Goal: Transaction & Acquisition: Subscribe to service/newsletter

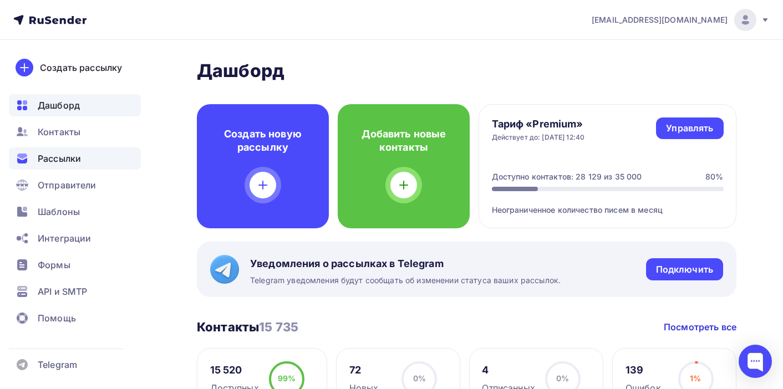
click at [63, 164] on span "Рассылки" at bounding box center [59, 158] width 43 height 13
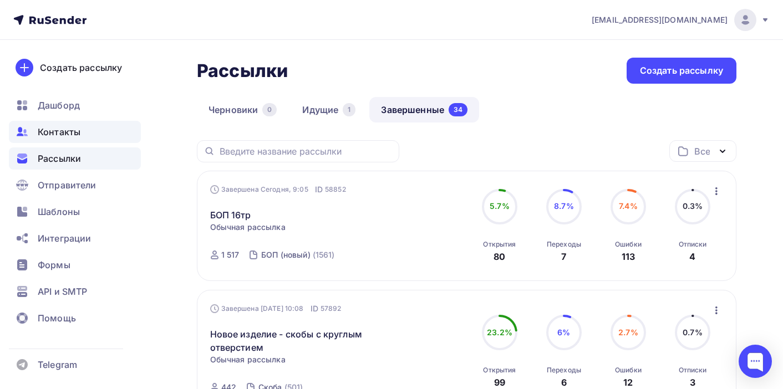
click at [75, 139] on div "Контакты" at bounding box center [75, 132] width 132 height 22
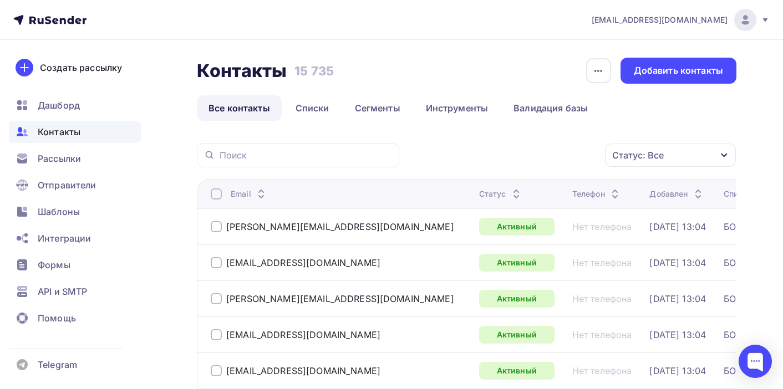
click at [510, 195] on icon at bounding box center [516, 196] width 13 height 13
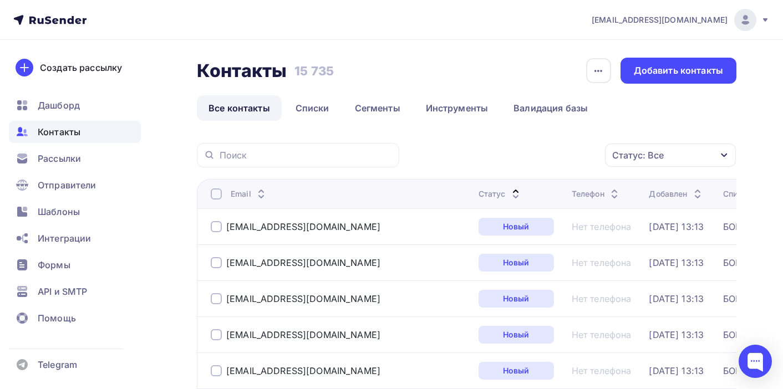
click at [509, 195] on icon at bounding box center [515, 196] width 13 height 13
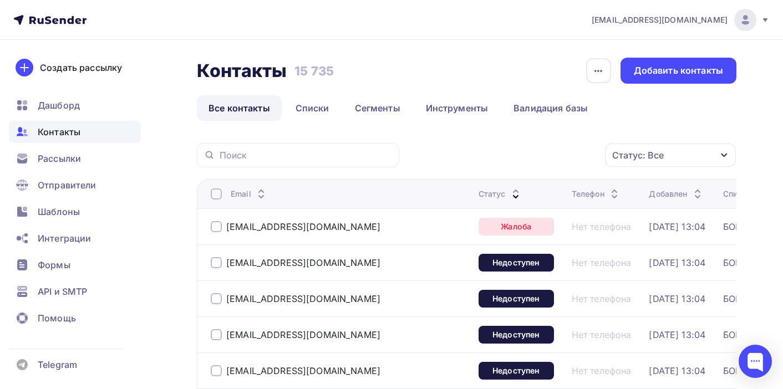
click at [214, 228] on div at bounding box center [216, 226] width 11 height 11
click at [220, 261] on div at bounding box center [216, 262] width 11 height 11
click at [215, 303] on div at bounding box center [216, 298] width 11 height 11
click at [219, 334] on div at bounding box center [216, 334] width 11 height 11
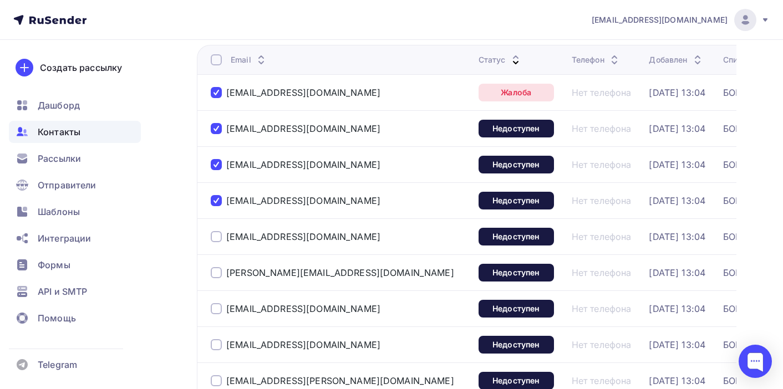
scroll to position [141, 0]
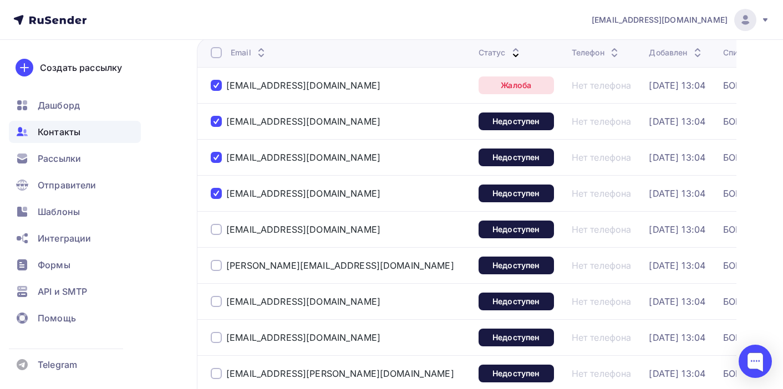
click at [219, 228] on div at bounding box center [216, 229] width 11 height 11
click at [216, 268] on div at bounding box center [216, 265] width 11 height 11
click at [216, 302] on div at bounding box center [216, 301] width 11 height 11
click at [216, 341] on div at bounding box center [216, 337] width 11 height 11
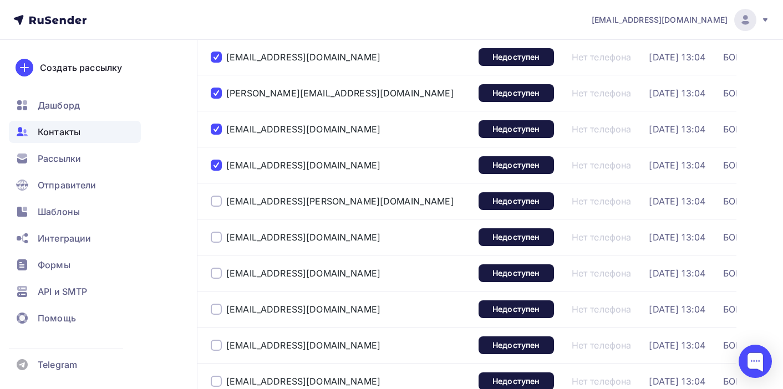
scroll to position [326, 0]
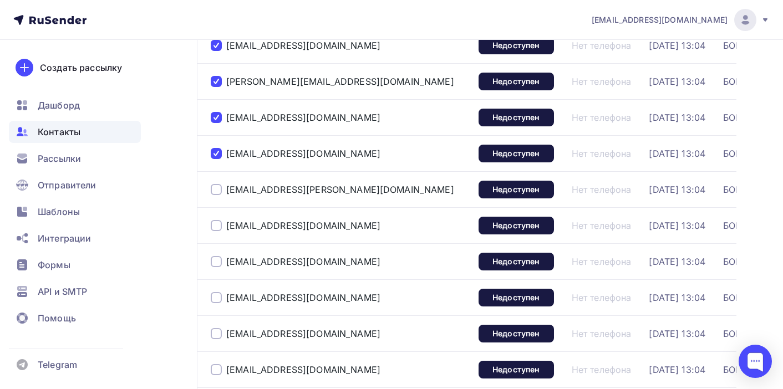
click at [218, 190] on div at bounding box center [216, 189] width 11 height 11
click at [216, 225] on div at bounding box center [216, 225] width 11 height 11
click at [215, 260] on div at bounding box center [216, 261] width 11 height 11
click at [216, 302] on div at bounding box center [216, 297] width 11 height 11
click at [215, 336] on div at bounding box center [216, 333] width 11 height 11
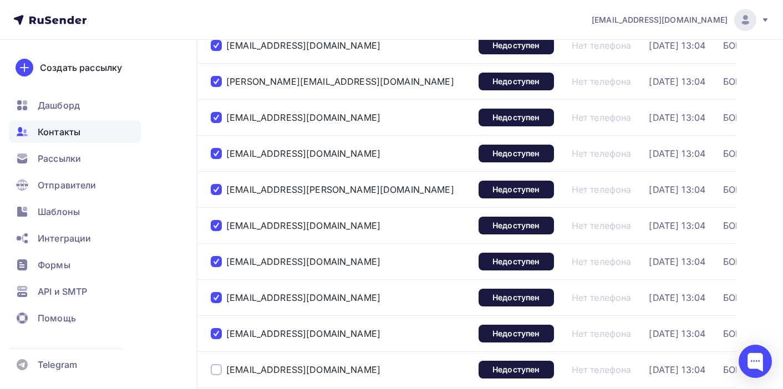
click at [216, 372] on div at bounding box center [216, 369] width 11 height 11
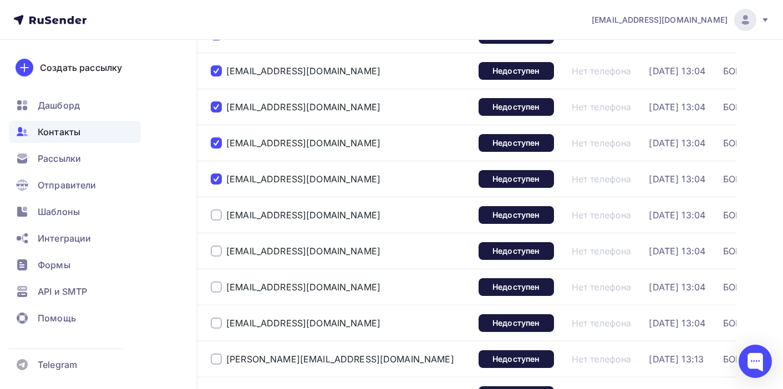
scroll to position [524, 0]
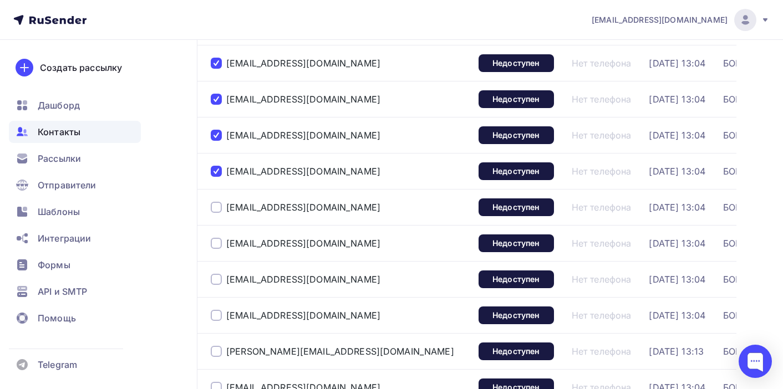
click at [215, 207] on div at bounding box center [216, 207] width 11 height 11
click at [219, 242] on div at bounding box center [216, 243] width 11 height 11
click at [220, 279] on div at bounding box center [216, 279] width 11 height 11
click at [220, 315] on div at bounding box center [216, 315] width 11 height 11
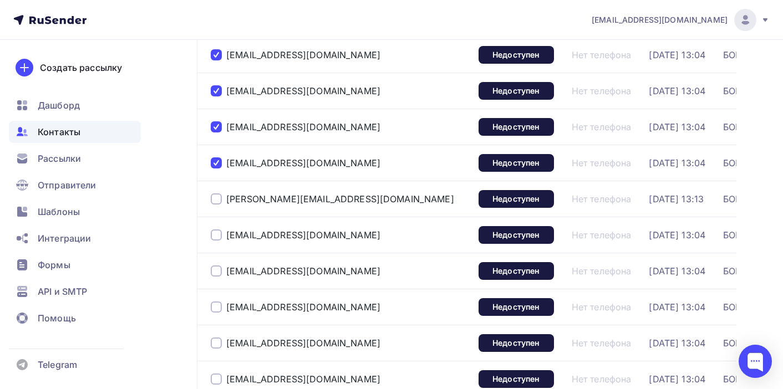
scroll to position [689, 0]
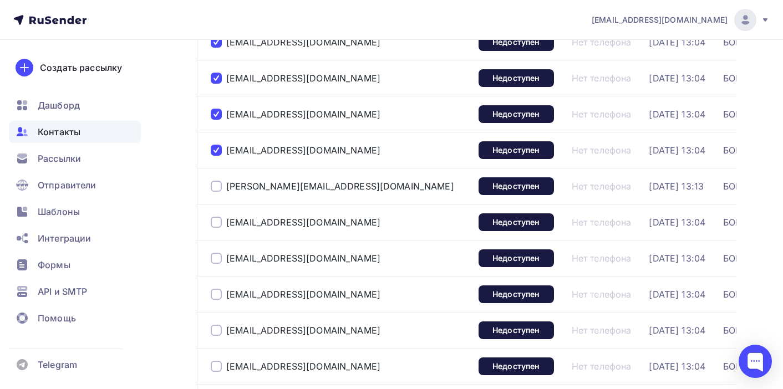
click at [214, 187] on div at bounding box center [216, 186] width 11 height 11
click at [217, 221] on div at bounding box center [216, 222] width 11 height 11
click at [217, 265] on div "gu_rnchs_rt@rnail.ru" at bounding box center [340, 259] width 259 height 18
click at [217, 261] on div at bounding box center [216, 258] width 11 height 11
click at [217, 296] on div at bounding box center [216, 294] width 11 height 11
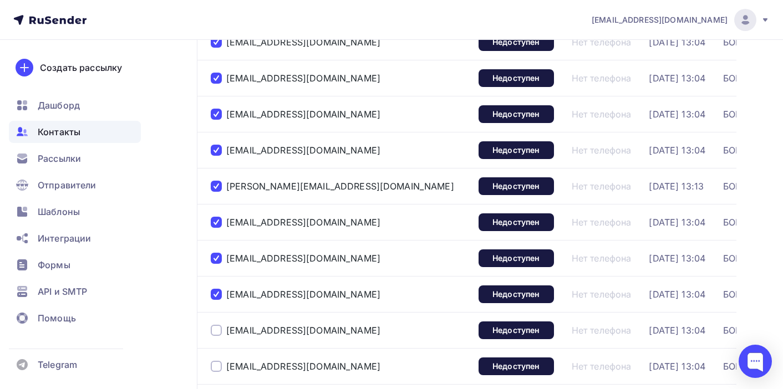
click at [215, 332] on div at bounding box center [216, 330] width 11 height 11
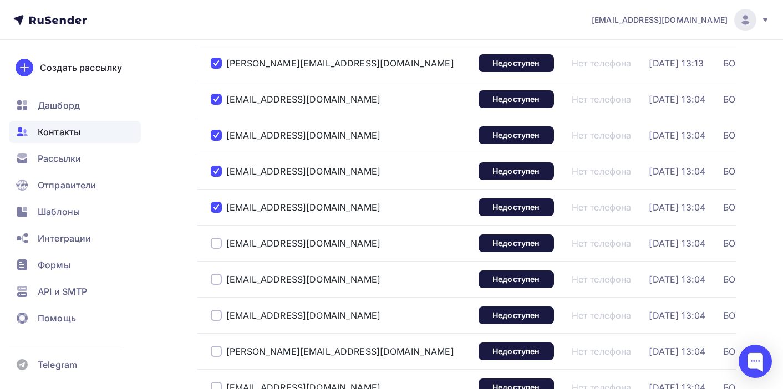
scroll to position [821, 0]
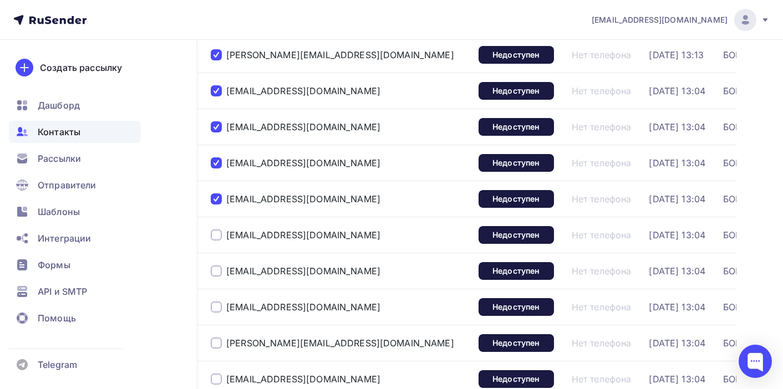
click at [215, 236] on div at bounding box center [216, 235] width 11 height 11
click at [215, 272] on div at bounding box center [216, 271] width 11 height 11
click at [215, 309] on div at bounding box center [216, 307] width 11 height 11
click at [217, 346] on div at bounding box center [216, 343] width 11 height 11
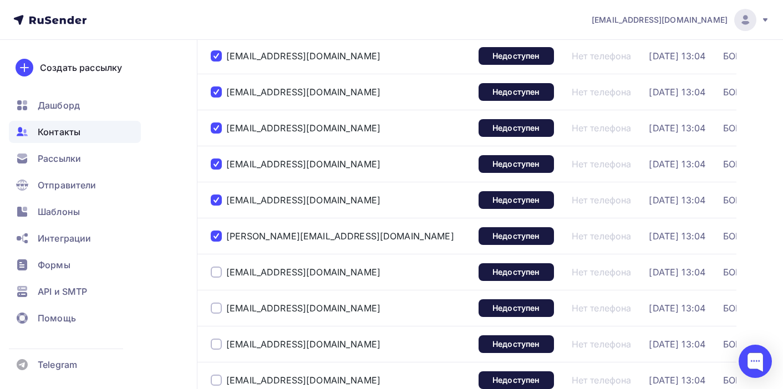
scroll to position [974, 0]
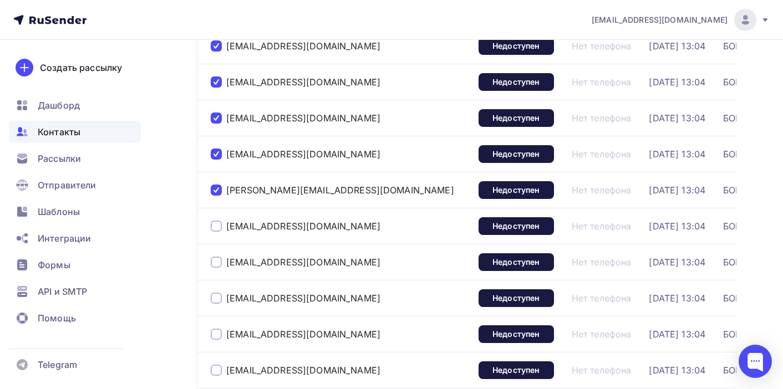
click at [216, 226] on div at bounding box center [216, 226] width 11 height 11
click at [217, 263] on div at bounding box center [216, 262] width 11 height 11
click at [218, 298] on div at bounding box center [216, 298] width 11 height 11
click at [218, 335] on div at bounding box center [216, 334] width 11 height 11
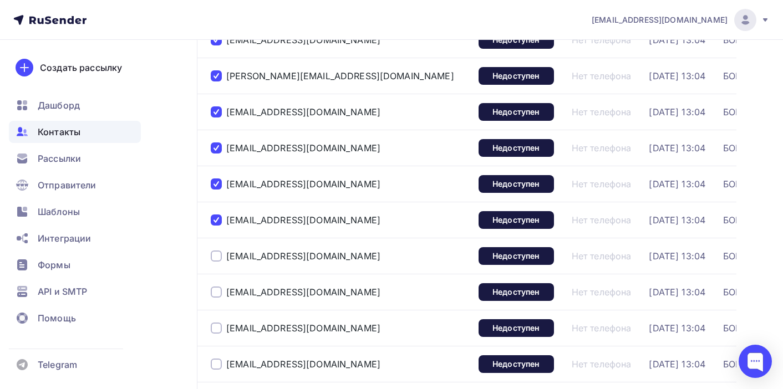
scroll to position [1137, 0]
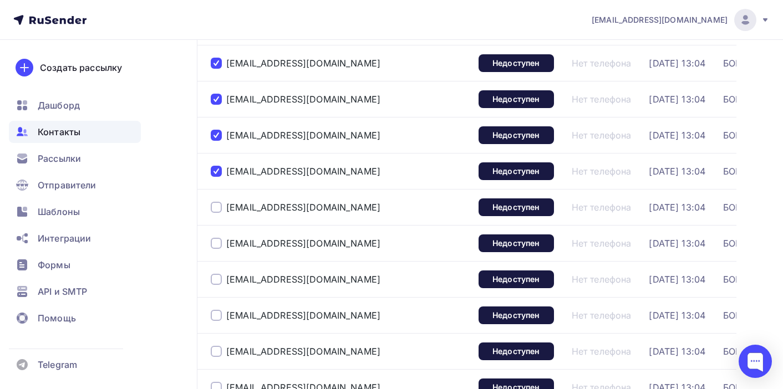
click at [218, 208] on div at bounding box center [216, 207] width 11 height 11
click at [216, 245] on div at bounding box center [216, 243] width 11 height 11
click at [217, 285] on div at bounding box center [216, 279] width 11 height 11
click at [218, 316] on div at bounding box center [216, 315] width 11 height 11
click at [219, 349] on div at bounding box center [216, 351] width 11 height 11
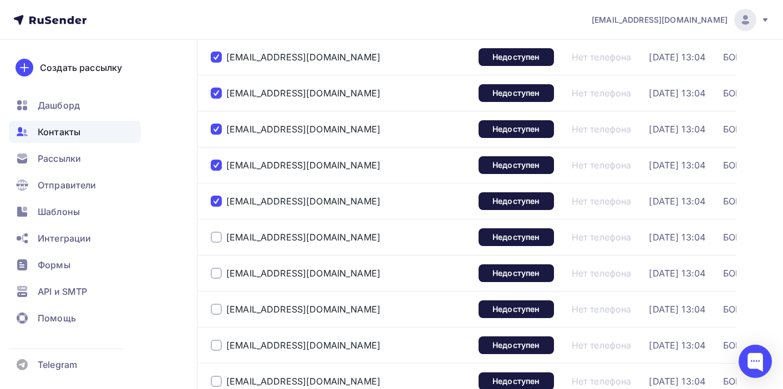
scroll to position [1288, 0]
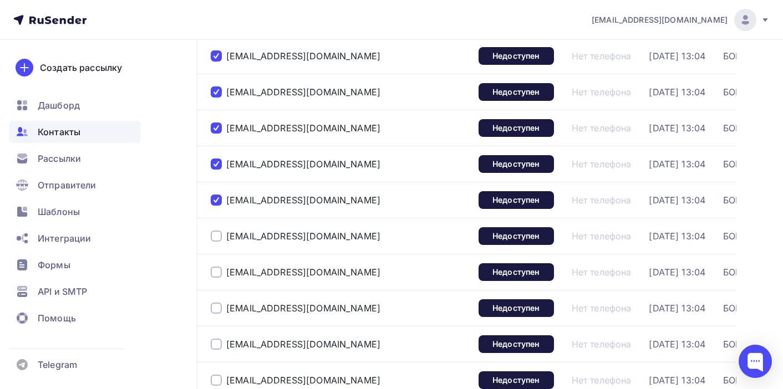
click at [216, 238] on div at bounding box center [216, 236] width 11 height 11
click at [216, 276] on div at bounding box center [216, 272] width 11 height 11
click at [217, 304] on div at bounding box center [216, 308] width 11 height 11
click at [215, 346] on div at bounding box center [216, 344] width 11 height 11
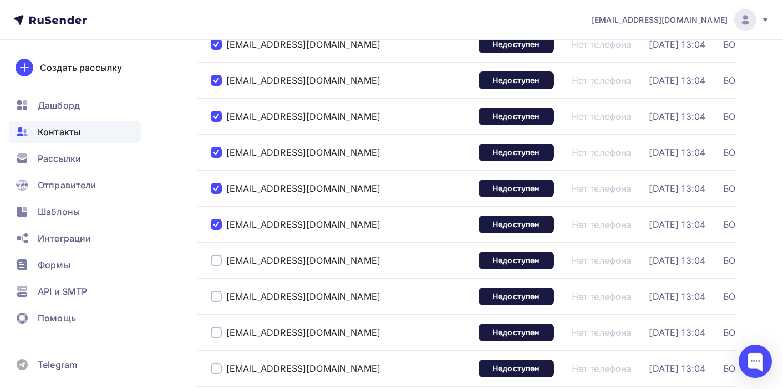
scroll to position [1423, 0]
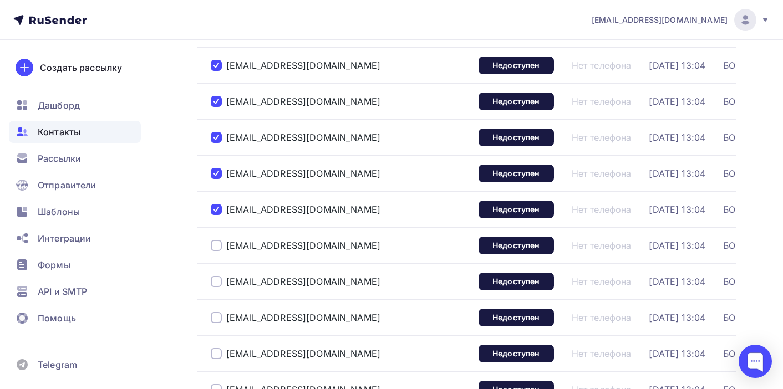
click at [217, 245] on div at bounding box center [216, 245] width 11 height 11
click at [216, 282] on div at bounding box center [216, 281] width 11 height 11
click at [217, 320] on div at bounding box center [216, 317] width 11 height 11
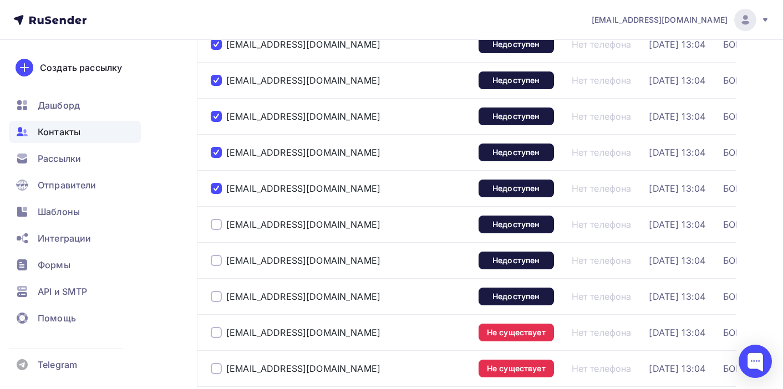
scroll to position [1554, 0]
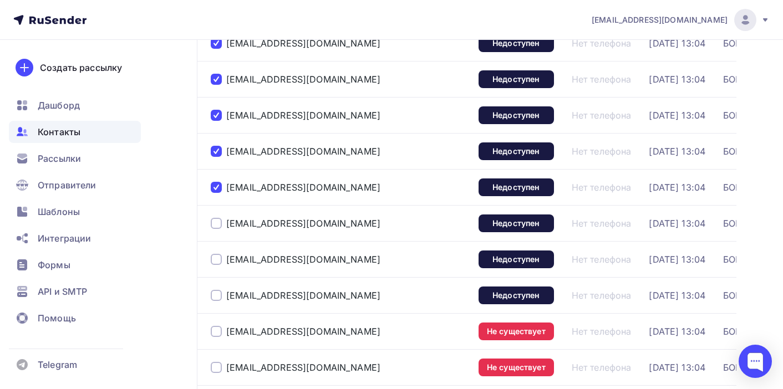
click at [217, 224] on div at bounding box center [216, 223] width 11 height 11
click at [217, 258] on div at bounding box center [216, 259] width 11 height 11
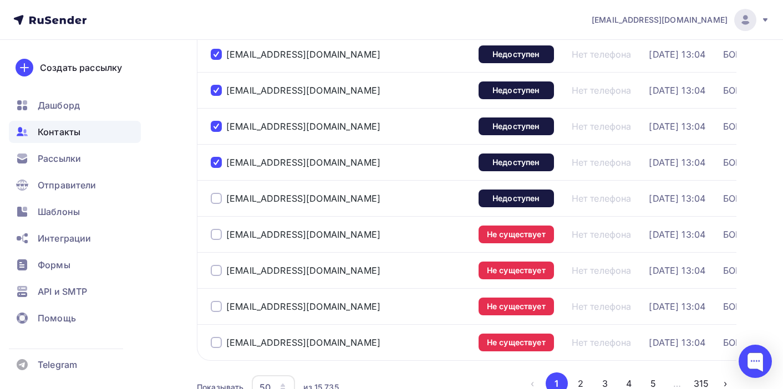
scroll to position [1655, 0]
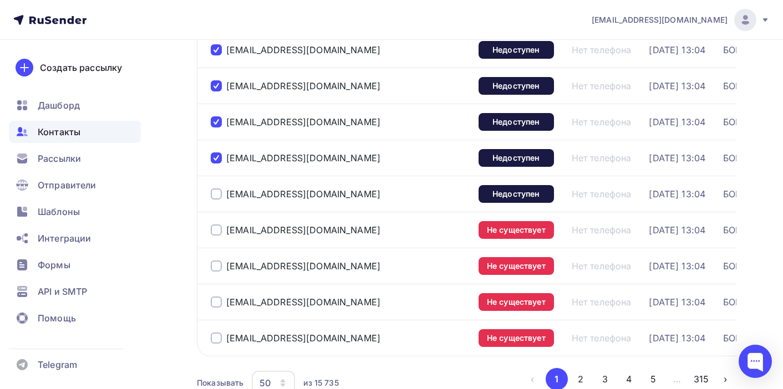
click at [220, 196] on div at bounding box center [216, 194] width 11 height 11
click at [219, 235] on div at bounding box center [216, 230] width 11 height 11
click at [219, 268] on div at bounding box center [216, 266] width 11 height 11
click at [217, 306] on div at bounding box center [216, 302] width 11 height 11
click at [216, 338] on div at bounding box center [216, 338] width 11 height 11
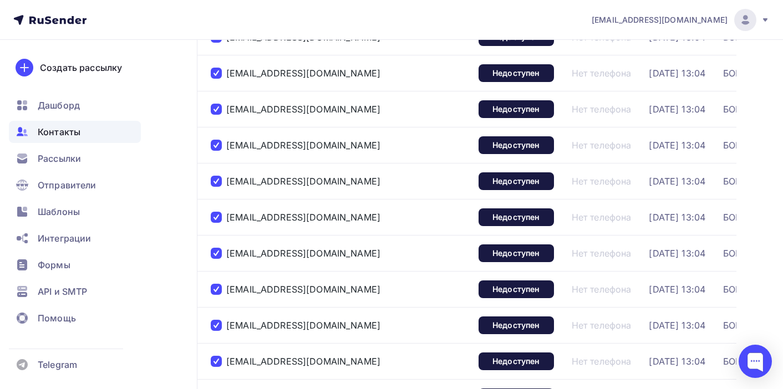
scroll to position [0, 0]
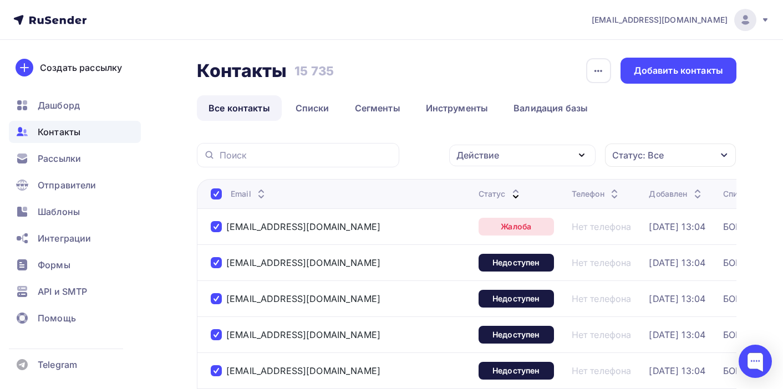
click at [583, 154] on icon "button" at bounding box center [581, 155] width 13 height 13
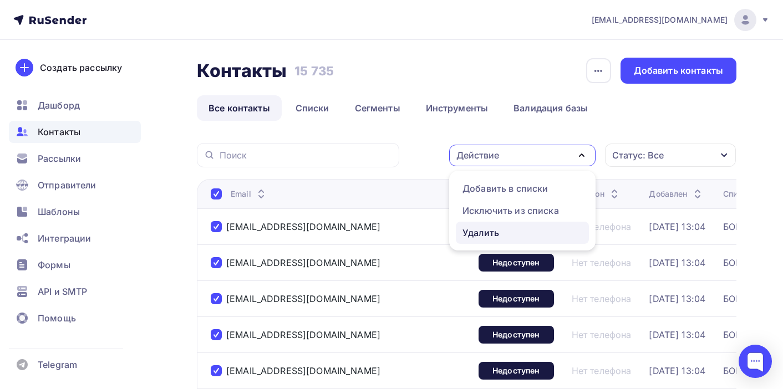
click at [531, 232] on div "Удалить" at bounding box center [523, 232] width 120 height 13
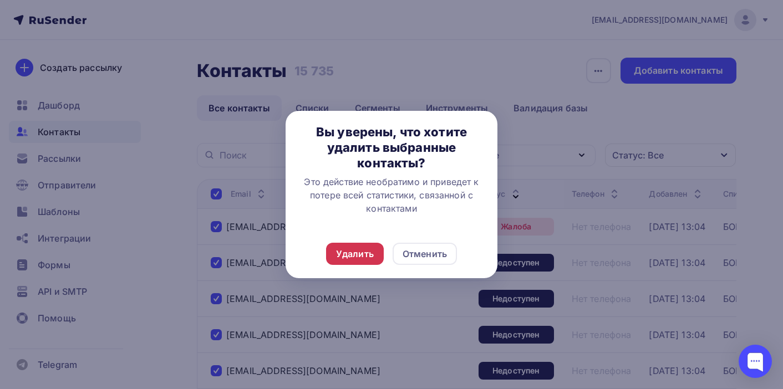
click at [357, 250] on div "Удалить" at bounding box center [355, 253] width 38 height 13
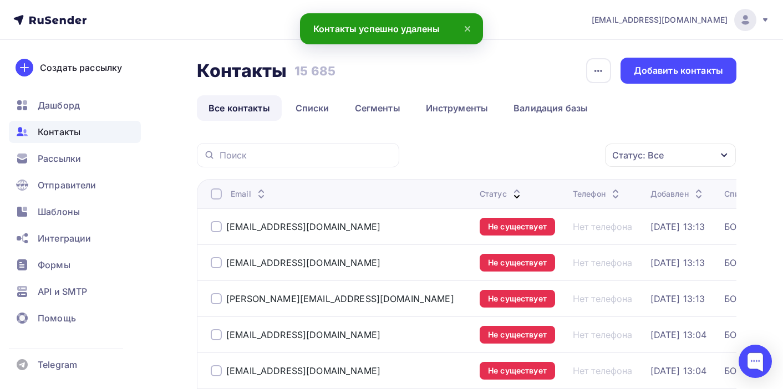
click at [215, 228] on div at bounding box center [216, 226] width 11 height 11
click at [219, 266] on div at bounding box center [216, 262] width 11 height 11
click at [215, 301] on div at bounding box center [216, 298] width 11 height 11
click at [214, 340] on div at bounding box center [216, 334] width 11 height 11
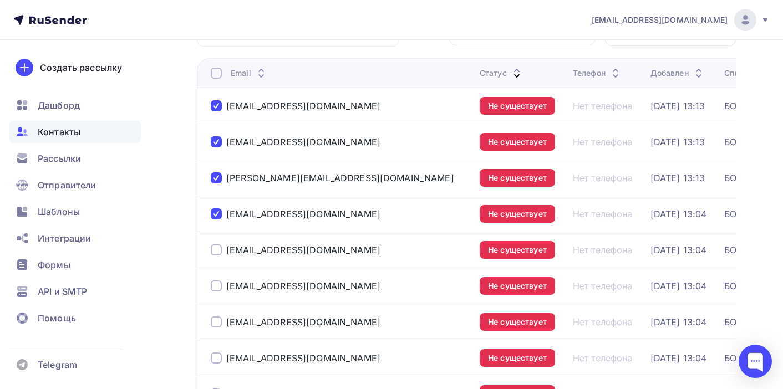
scroll to position [121, 0]
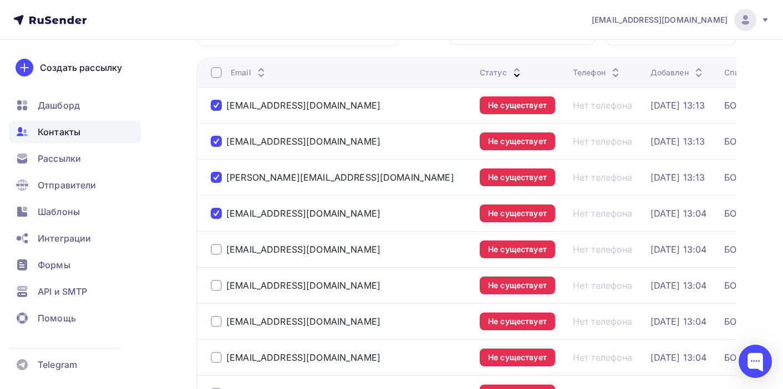
click at [216, 252] on div at bounding box center [216, 249] width 11 height 11
click at [215, 291] on div at bounding box center [216, 285] width 11 height 11
click at [216, 327] on div at bounding box center [216, 321] width 11 height 11
click at [217, 355] on div at bounding box center [216, 357] width 11 height 11
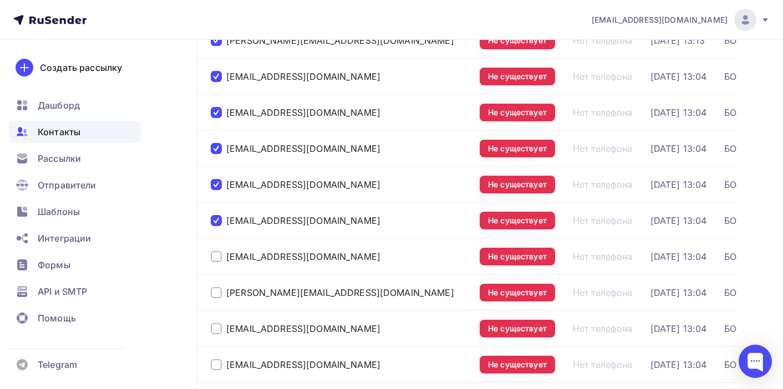
scroll to position [268, 0]
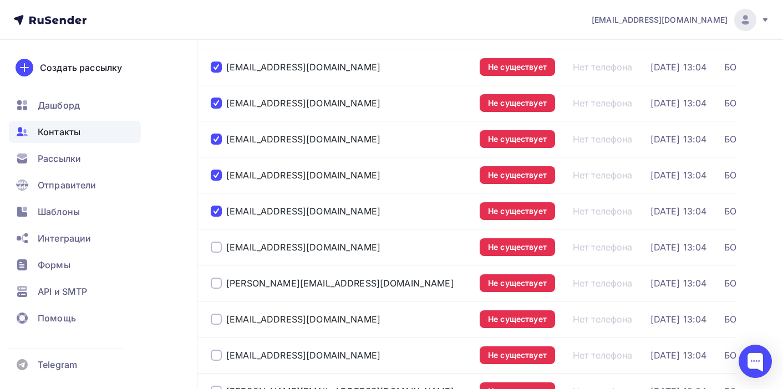
click at [219, 247] on div at bounding box center [216, 247] width 11 height 11
click at [217, 283] on div at bounding box center [216, 283] width 11 height 11
click at [217, 324] on div at bounding box center [216, 319] width 11 height 11
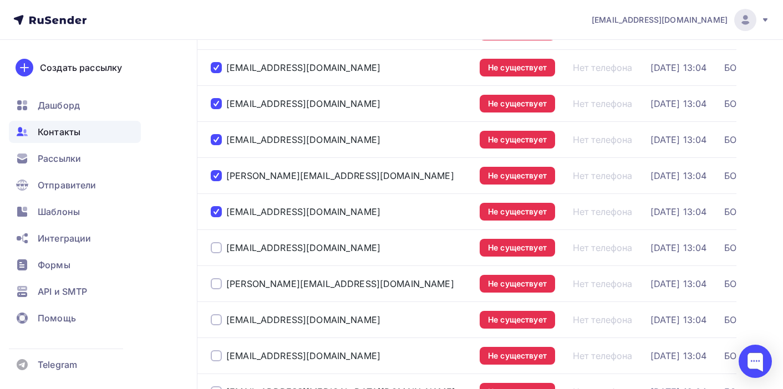
scroll to position [387, 0]
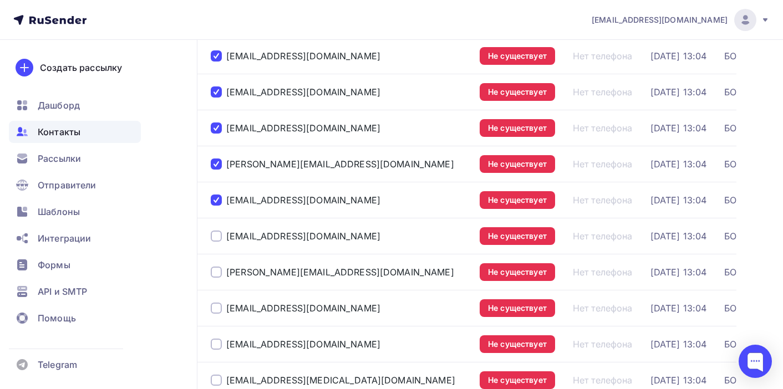
click at [219, 238] on div at bounding box center [216, 236] width 11 height 11
click at [216, 272] on div at bounding box center [216, 272] width 11 height 11
click at [216, 306] on div at bounding box center [216, 308] width 11 height 11
click at [219, 345] on div at bounding box center [216, 344] width 11 height 11
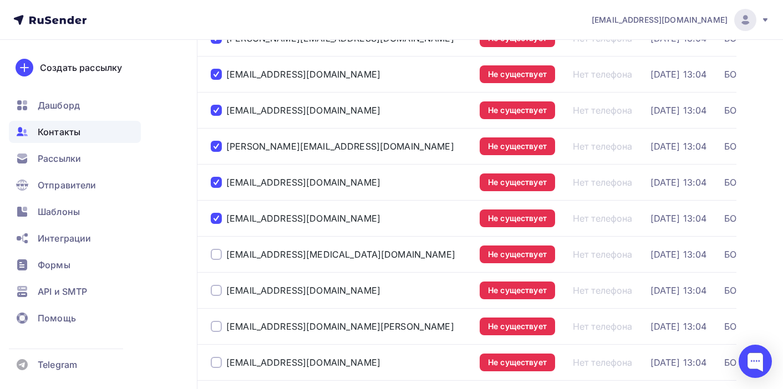
scroll to position [524, 0]
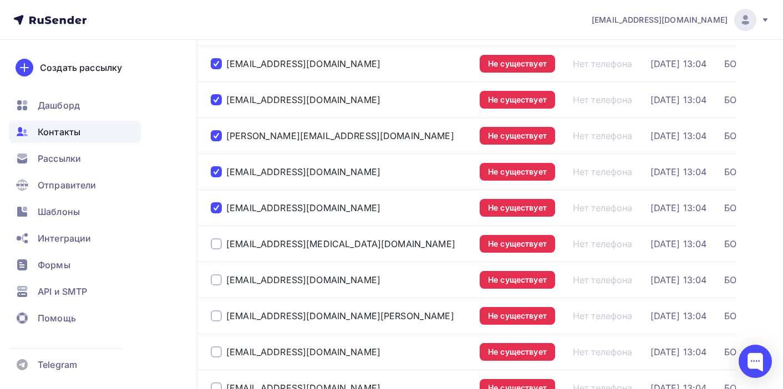
click at [214, 244] on div at bounding box center [216, 244] width 11 height 11
click at [214, 282] on div at bounding box center [216, 280] width 11 height 11
click at [216, 321] on div at bounding box center [216, 316] width 11 height 11
click at [216, 352] on div at bounding box center [216, 352] width 11 height 11
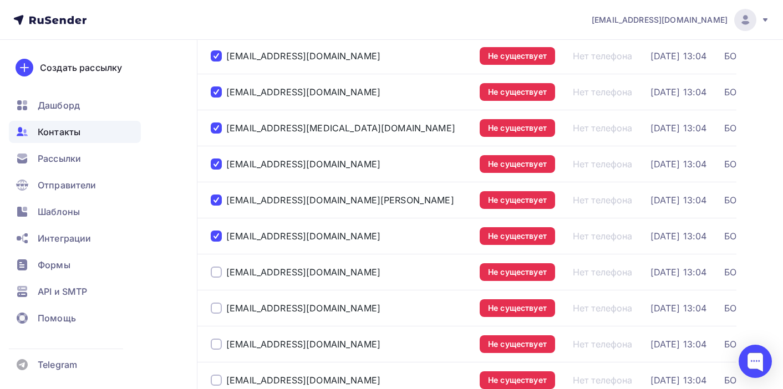
scroll to position [659, 0]
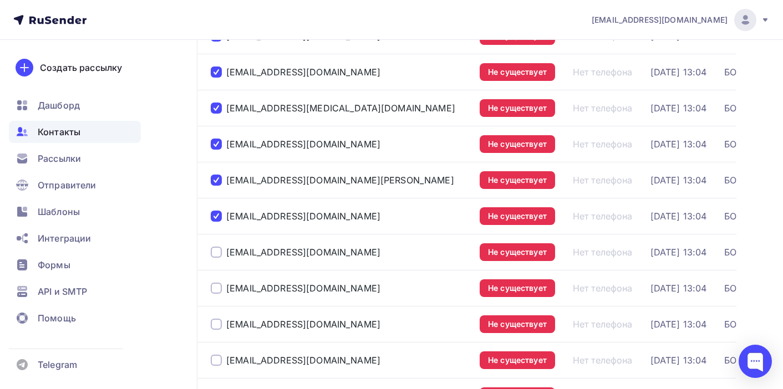
click at [215, 255] on div at bounding box center [216, 252] width 11 height 11
click at [215, 286] on div at bounding box center [216, 288] width 11 height 11
click at [220, 324] on div at bounding box center [216, 324] width 11 height 11
click at [215, 362] on div at bounding box center [216, 360] width 11 height 11
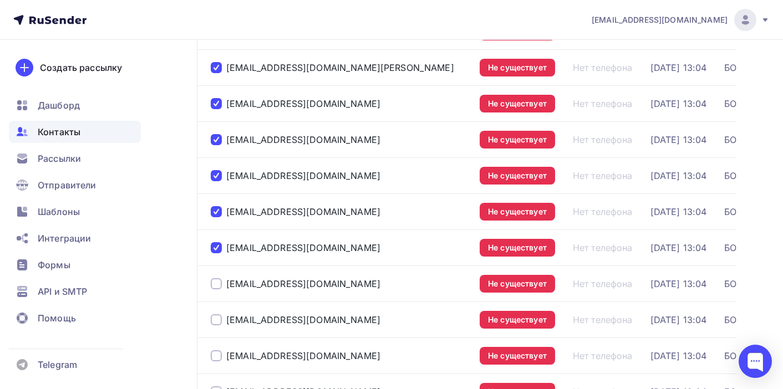
scroll to position [818, 0]
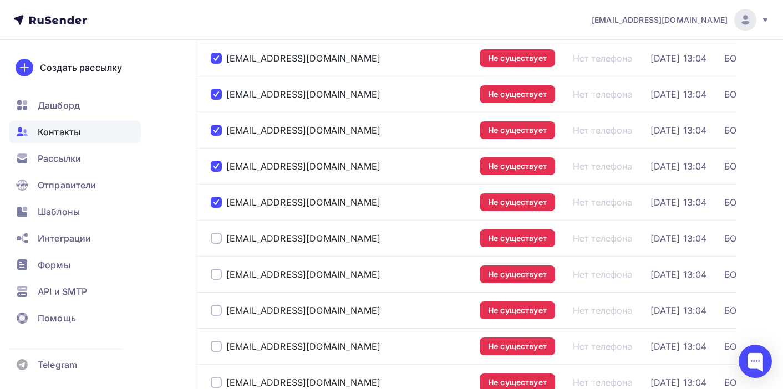
click at [214, 241] on div at bounding box center [216, 238] width 11 height 11
click at [216, 276] on div at bounding box center [216, 274] width 11 height 11
click at [219, 309] on div at bounding box center [216, 310] width 11 height 11
click at [219, 348] on div at bounding box center [216, 346] width 11 height 11
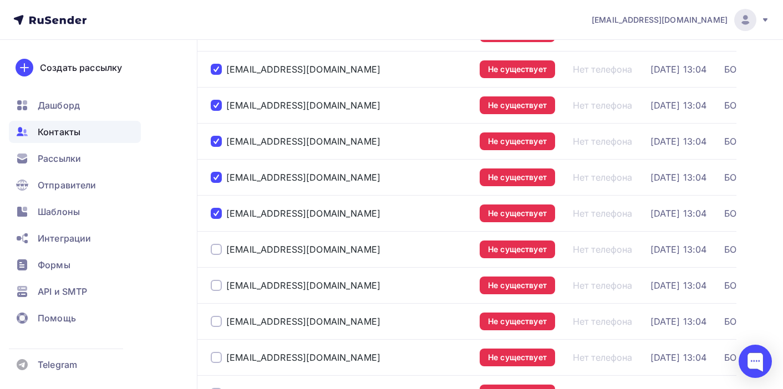
scroll to position [952, 0]
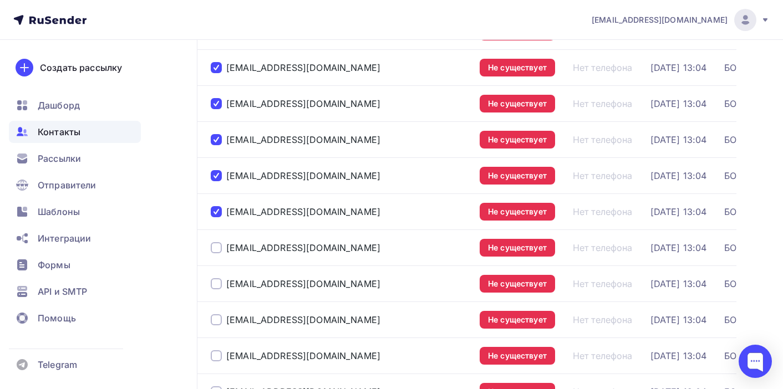
click at [216, 250] on div at bounding box center [216, 247] width 11 height 11
click at [215, 286] on div at bounding box center [216, 283] width 11 height 11
click at [217, 320] on div at bounding box center [216, 319] width 11 height 11
click at [215, 355] on div at bounding box center [216, 356] width 11 height 11
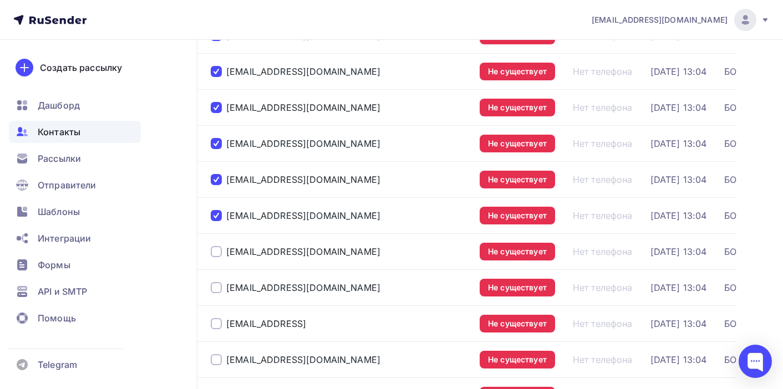
scroll to position [1097, 0]
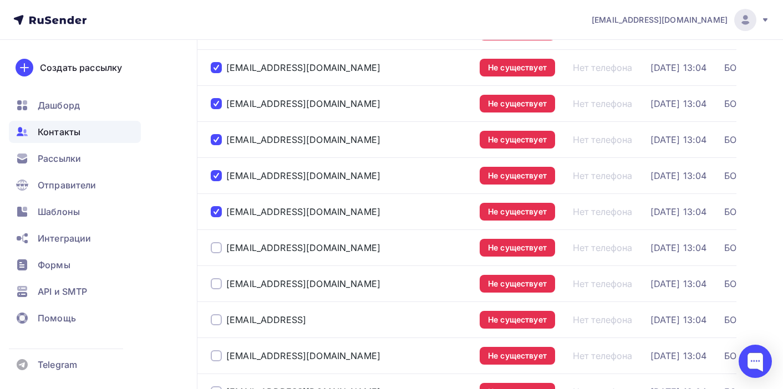
click at [216, 247] on div at bounding box center [216, 247] width 11 height 11
click at [217, 282] on div at bounding box center [216, 283] width 11 height 11
click at [217, 319] on div at bounding box center [216, 319] width 11 height 11
click at [217, 352] on div at bounding box center [216, 356] width 11 height 11
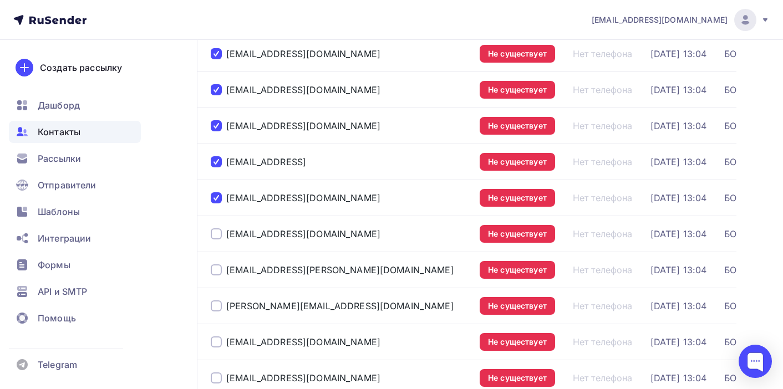
scroll to position [1255, 0]
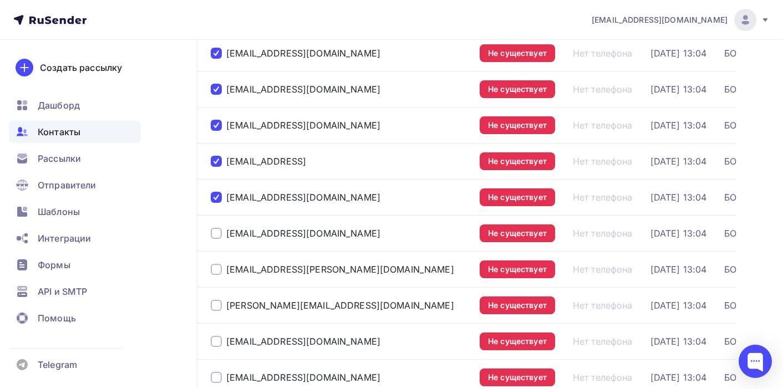
click at [215, 236] on div at bounding box center [216, 233] width 11 height 11
click at [215, 272] on div at bounding box center [216, 269] width 11 height 11
click at [215, 306] on div at bounding box center [216, 305] width 11 height 11
click at [217, 340] on div at bounding box center [216, 341] width 11 height 11
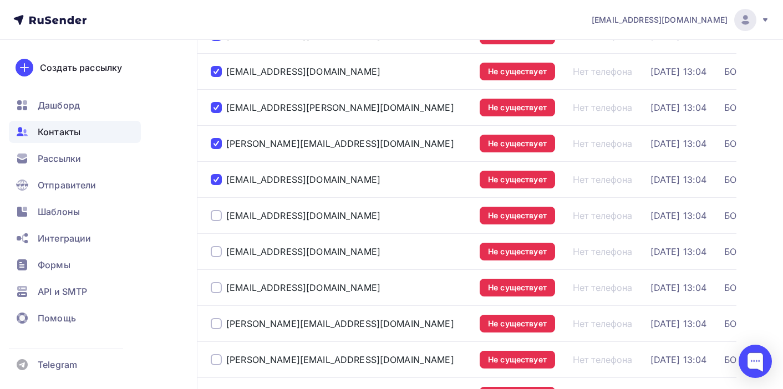
scroll to position [1418, 0]
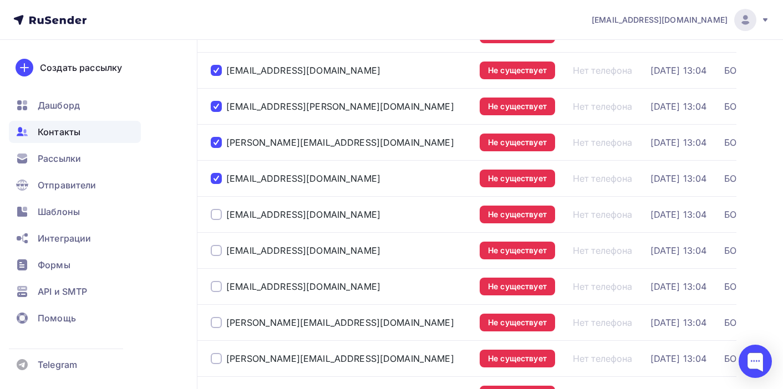
click at [217, 212] on div at bounding box center [216, 214] width 11 height 11
click at [216, 248] on div at bounding box center [216, 250] width 11 height 11
click at [216, 286] on div at bounding box center [216, 286] width 11 height 11
click at [216, 320] on div at bounding box center [216, 322] width 11 height 11
click at [216, 359] on div at bounding box center [216, 358] width 11 height 11
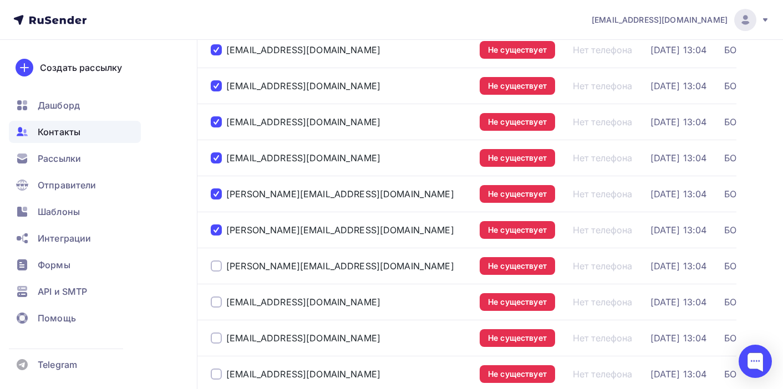
scroll to position [1550, 0]
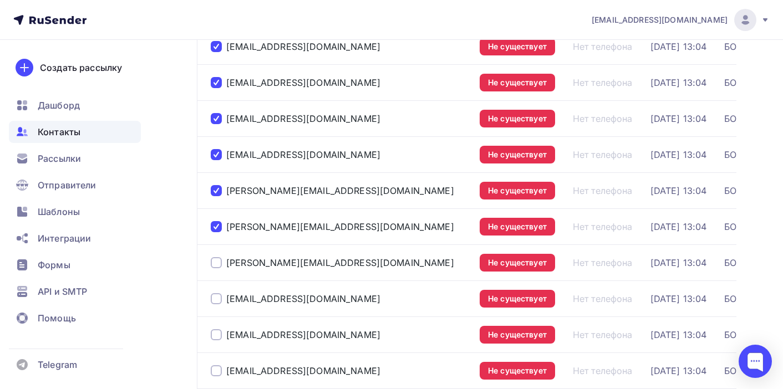
click at [214, 261] on div at bounding box center [216, 262] width 11 height 11
click at [215, 293] on div "sales@formula-pro.ru" at bounding box center [341, 299] width 260 height 18
click at [216, 305] on div at bounding box center [216, 298] width 11 height 11
click at [219, 332] on div at bounding box center [216, 334] width 11 height 11
click at [219, 367] on div at bounding box center [216, 371] width 11 height 11
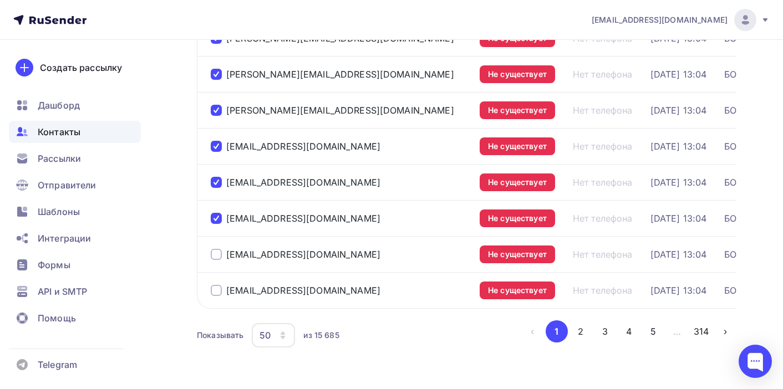
scroll to position [1716, 0]
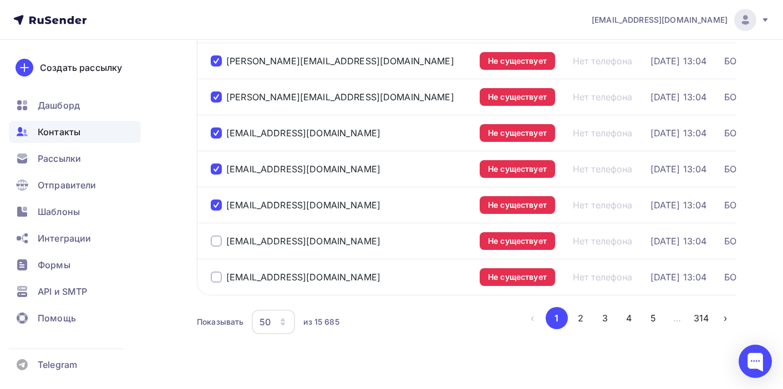
click at [219, 240] on div at bounding box center [216, 241] width 11 height 11
click at [218, 281] on div at bounding box center [216, 277] width 11 height 11
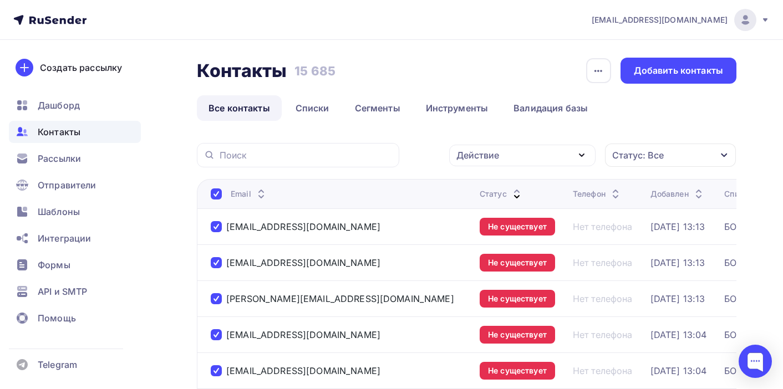
scroll to position [0, 0]
click at [544, 148] on div "Действие" at bounding box center [522, 156] width 146 height 22
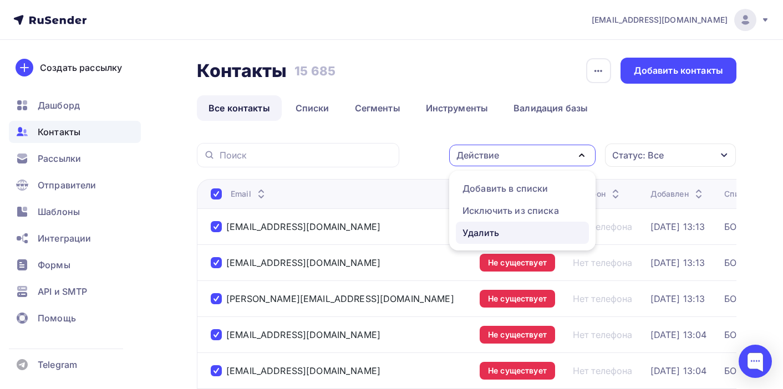
click at [534, 229] on div "Удалить" at bounding box center [523, 232] width 120 height 13
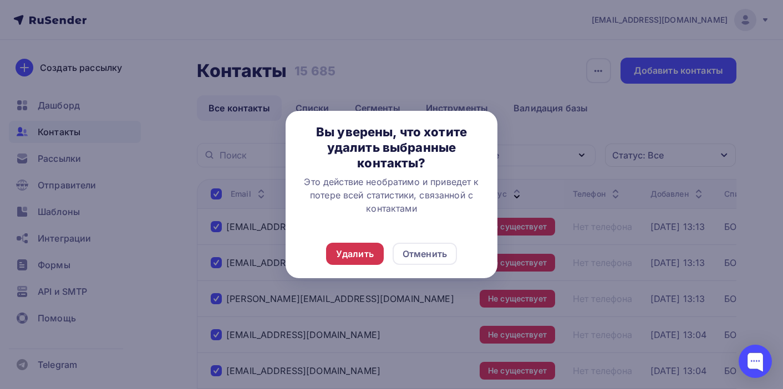
click at [368, 254] on div "Удалить" at bounding box center [355, 253] width 38 height 13
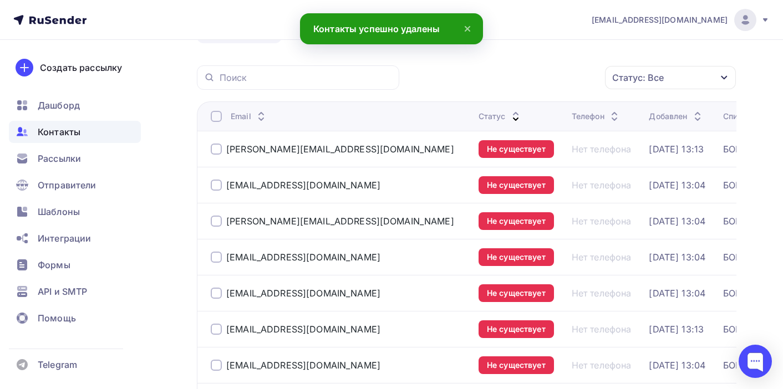
scroll to position [78, 0]
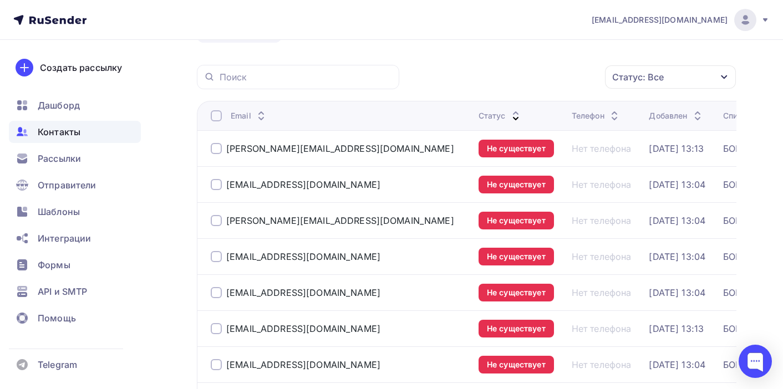
click at [217, 150] on div at bounding box center [216, 148] width 11 height 11
click at [217, 186] on div at bounding box center [216, 184] width 11 height 11
click at [217, 220] on div at bounding box center [216, 220] width 11 height 11
click at [218, 258] on div at bounding box center [216, 256] width 11 height 11
click at [217, 295] on div at bounding box center [216, 292] width 11 height 11
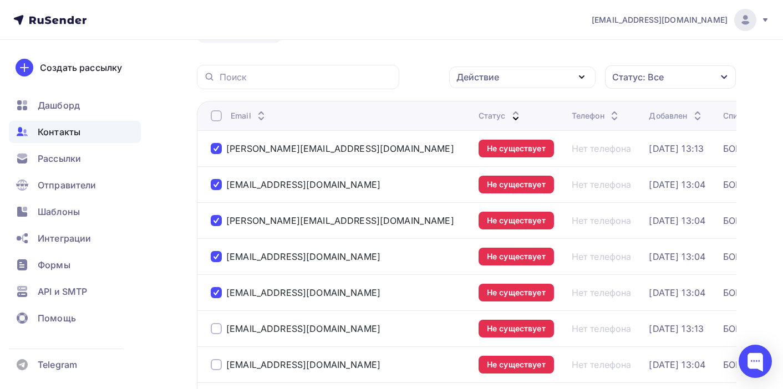
click at [218, 331] on div at bounding box center [216, 328] width 11 height 11
click at [217, 368] on div at bounding box center [216, 364] width 11 height 11
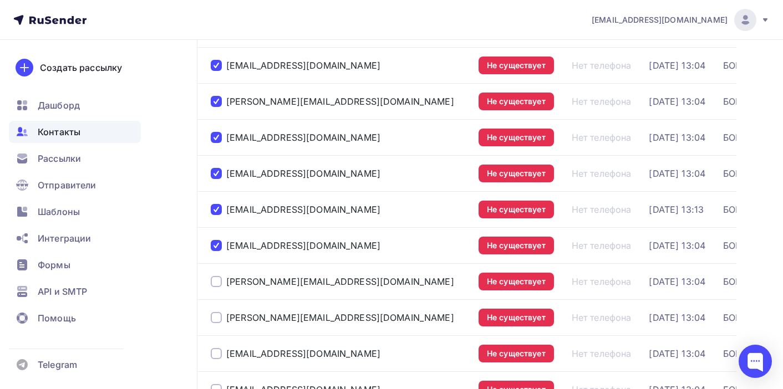
scroll to position [201, 0]
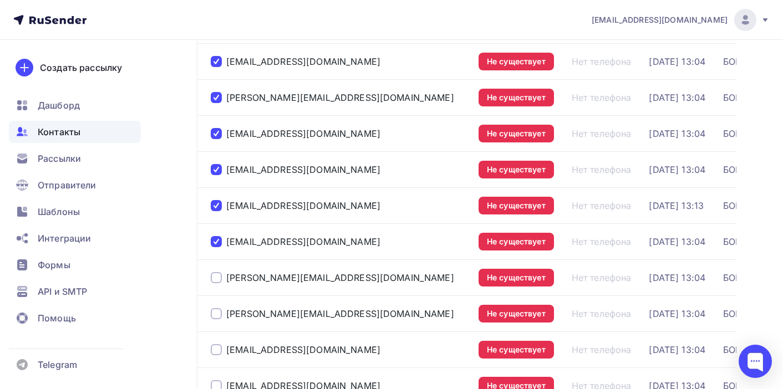
click at [217, 283] on div at bounding box center [216, 277] width 11 height 11
click at [218, 313] on div at bounding box center [216, 313] width 11 height 11
click at [214, 354] on div at bounding box center [216, 349] width 11 height 11
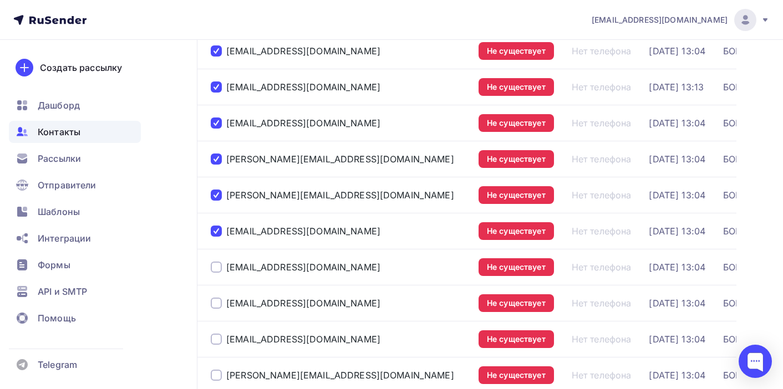
scroll to position [321, 0]
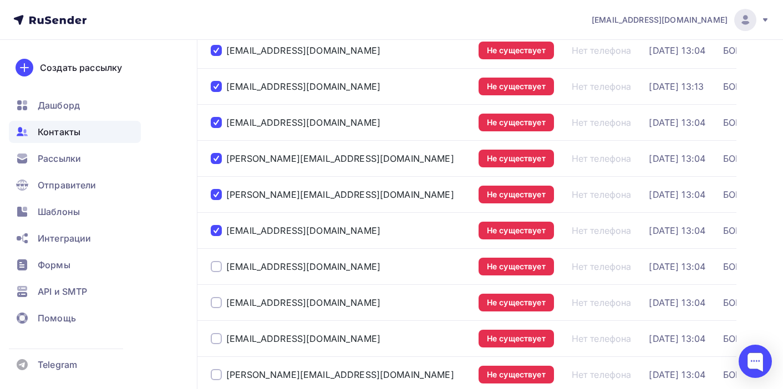
click at [219, 268] on div at bounding box center [216, 266] width 11 height 11
click at [218, 302] on div at bounding box center [216, 302] width 11 height 11
click at [218, 338] on div at bounding box center [216, 338] width 11 height 11
click at [218, 374] on div at bounding box center [216, 374] width 11 height 11
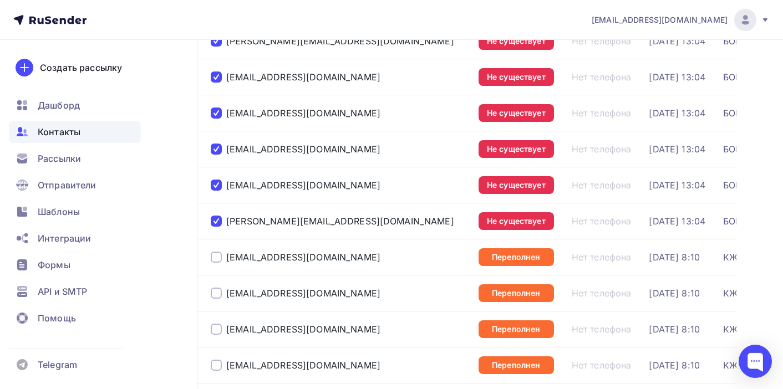
scroll to position [476, 0]
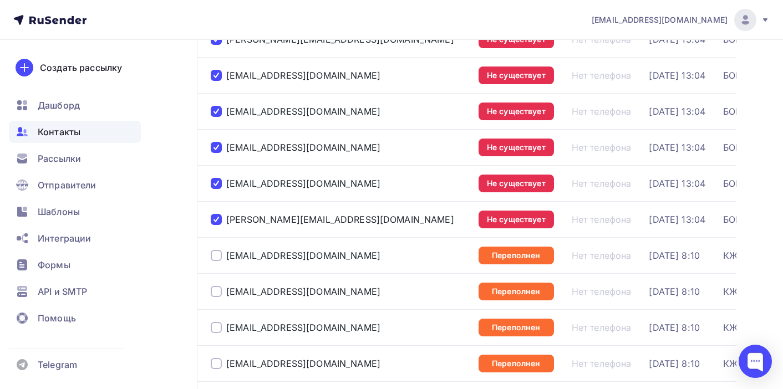
click at [215, 257] on div at bounding box center [216, 255] width 11 height 11
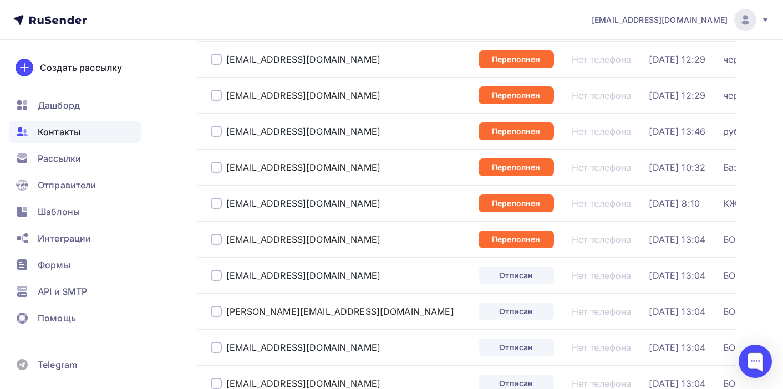
scroll to position [1358, 0]
click at [215, 280] on div at bounding box center [216, 275] width 11 height 11
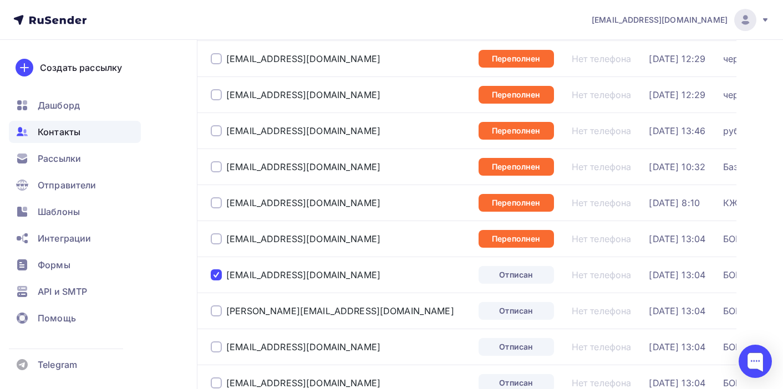
click at [214, 310] on div at bounding box center [216, 311] width 11 height 11
click at [217, 352] on div at bounding box center [216, 347] width 11 height 11
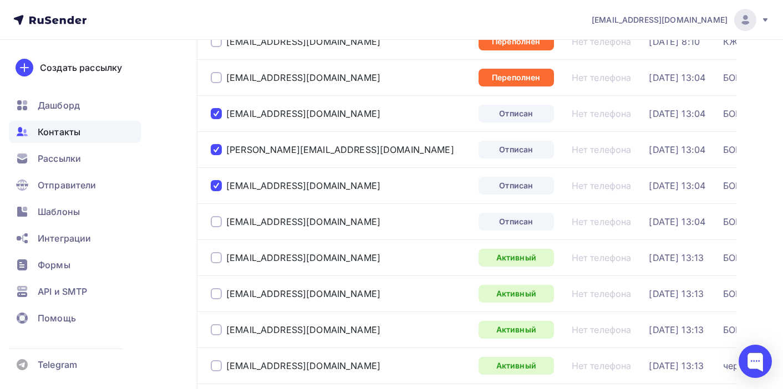
scroll to position [1522, 0]
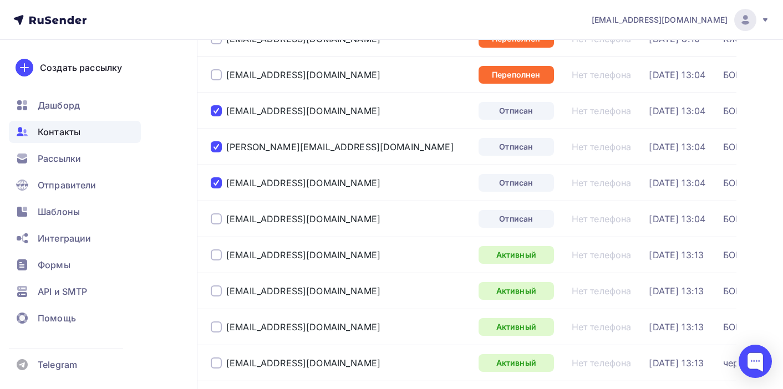
click at [215, 220] on div at bounding box center [216, 219] width 11 height 11
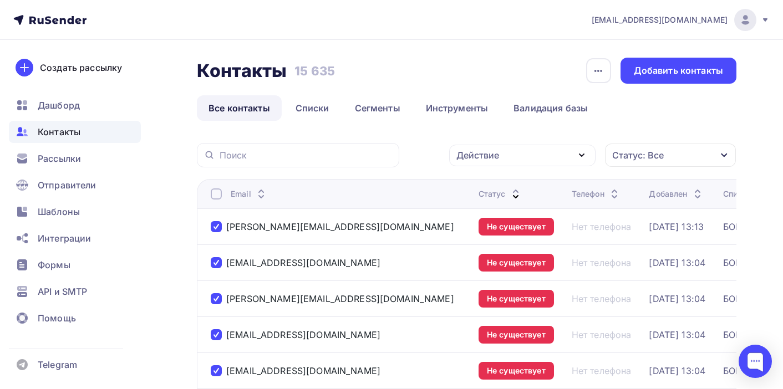
scroll to position [0, 0]
click at [575, 156] on icon "button" at bounding box center [581, 155] width 13 height 13
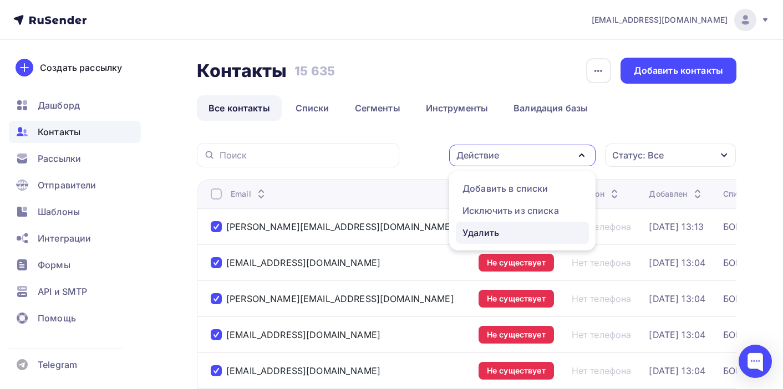
click at [537, 236] on div "Удалить" at bounding box center [523, 232] width 120 height 13
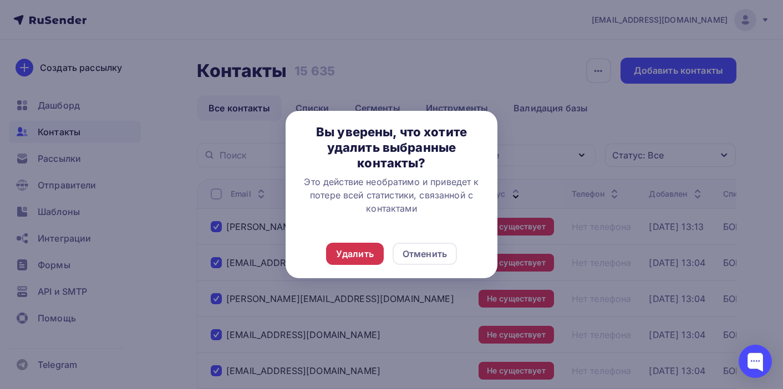
click at [353, 251] on div "Удалить" at bounding box center [355, 253] width 38 height 13
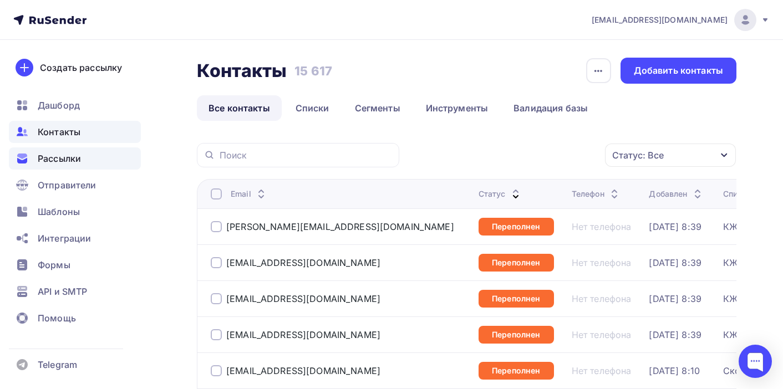
click at [77, 163] on span "Рассылки" at bounding box center [59, 158] width 43 height 13
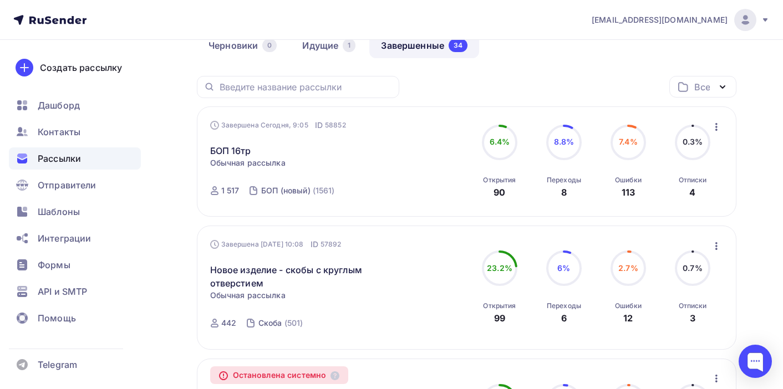
scroll to position [67, 0]
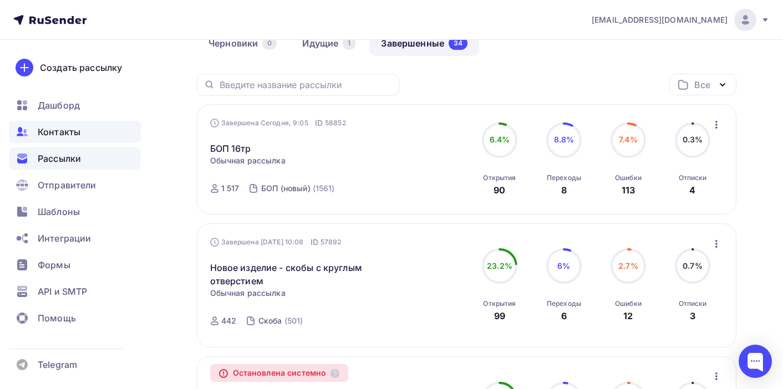
click at [86, 130] on div "Контакты" at bounding box center [75, 132] width 132 height 22
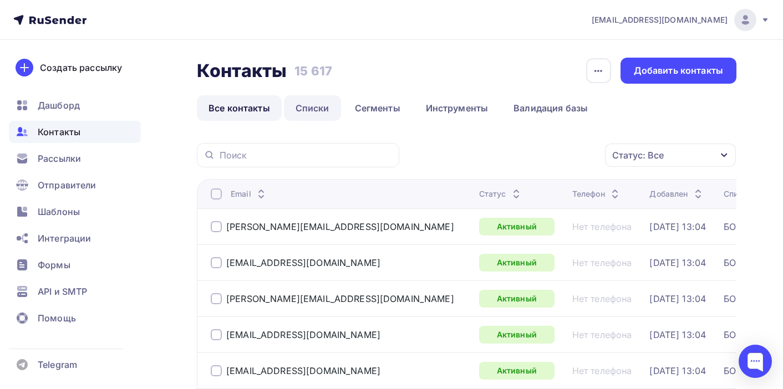
click at [320, 105] on link "Списки" at bounding box center [312, 108] width 57 height 26
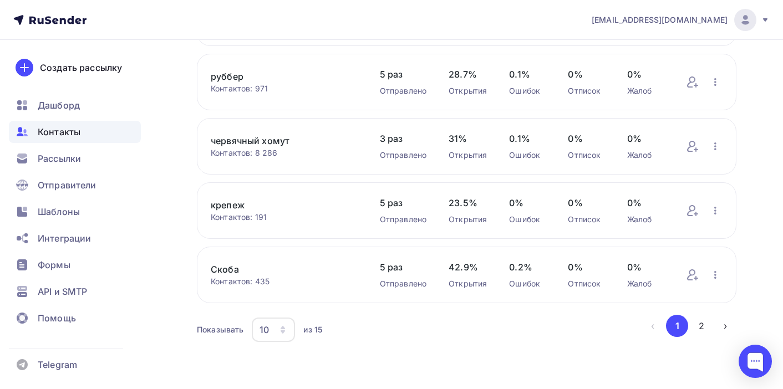
scroll to position [476, 0]
click at [283, 329] on icon "button" at bounding box center [283, 327] width 4 height 3
click at [292, 273] on div "50" at bounding box center [318, 278] width 106 height 13
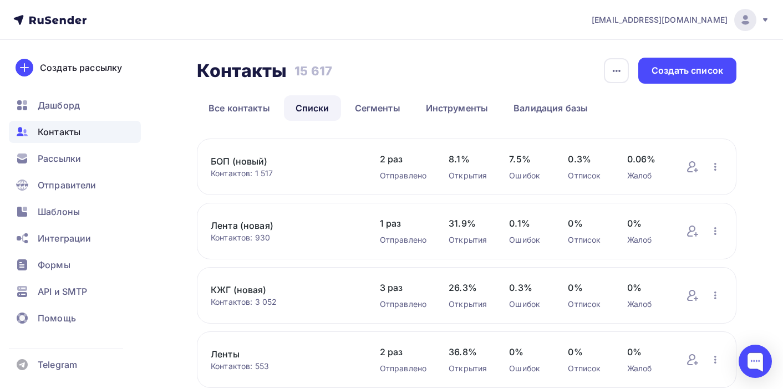
scroll to position [0, 0]
click at [694, 70] on div "Создать список" at bounding box center [688, 70] width 72 height 13
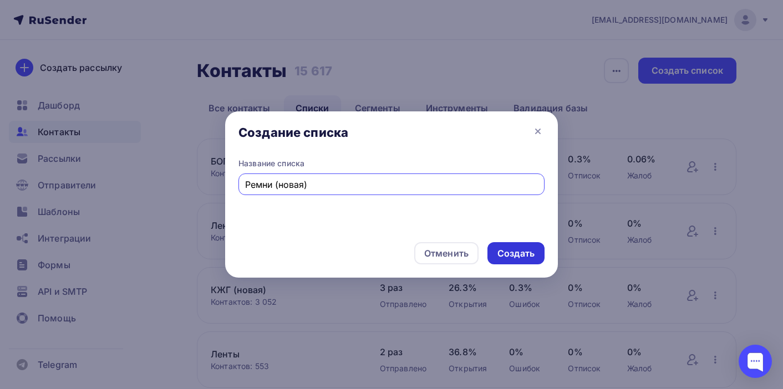
type input "Ремни (новая)"
click at [522, 256] on div "Создать" at bounding box center [516, 253] width 37 height 13
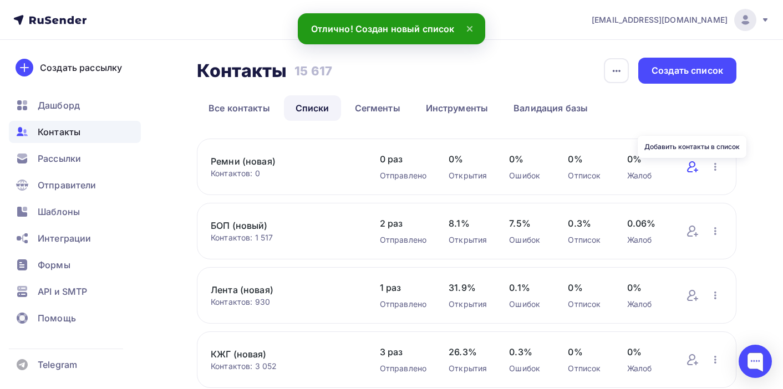
click at [692, 169] on icon at bounding box center [692, 166] width 13 height 13
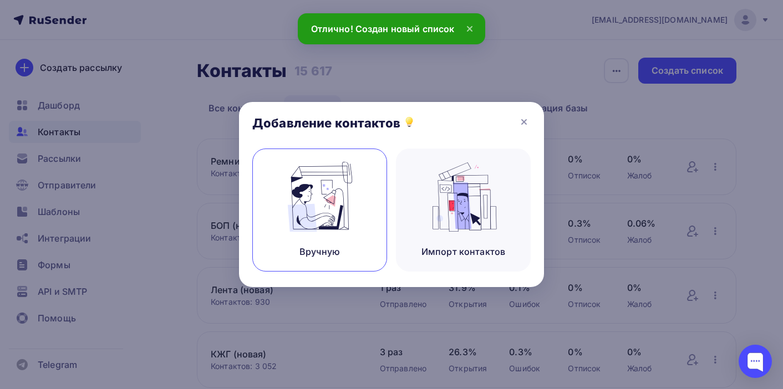
click at [307, 193] on img at bounding box center [320, 197] width 74 height 70
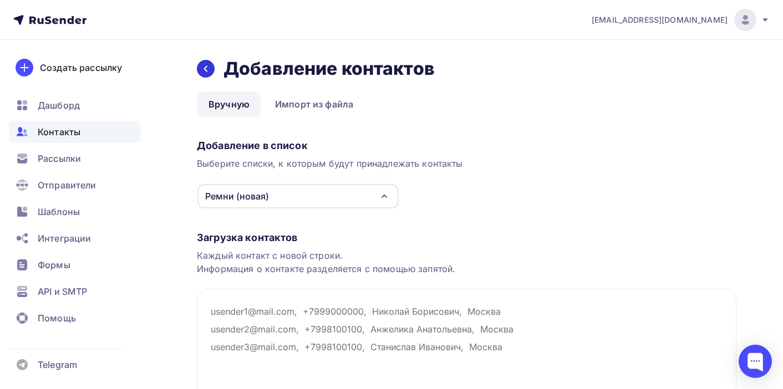
click at [205, 73] on div at bounding box center [206, 69] width 18 height 18
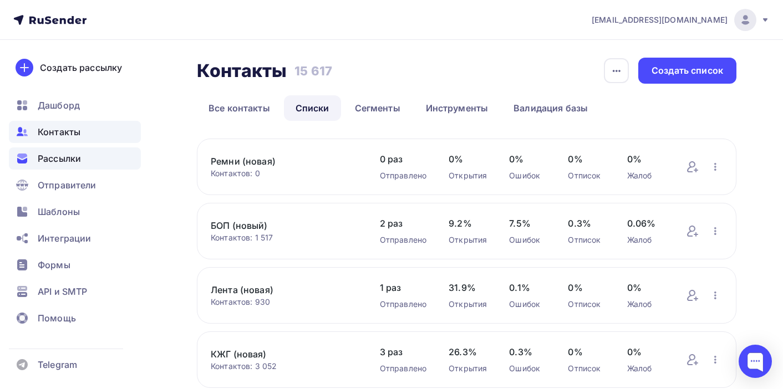
click at [98, 155] on div "Рассылки" at bounding box center [75, 159] width 132 height 22
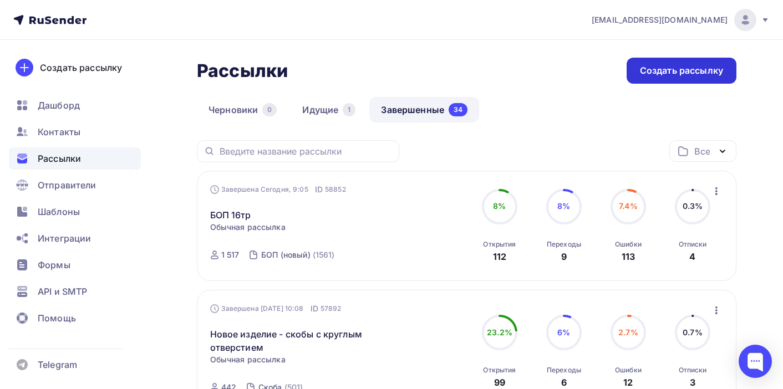
click at [718, 67] on div "Создать рассылку" at bounding box center [681, 70] width 83 height 13
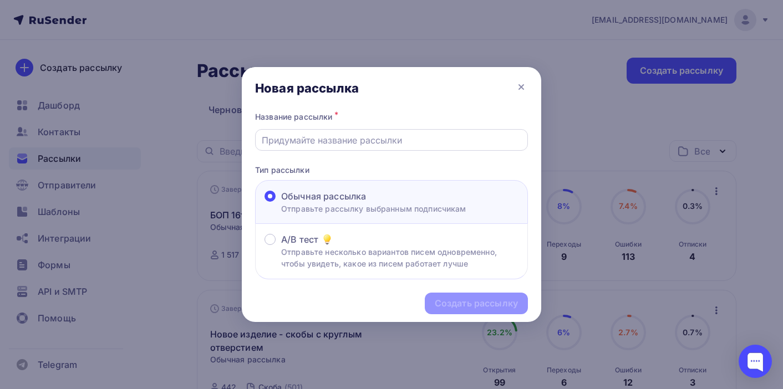
click at [422, 140] on input "text" at bounding box center [392, 140] width 260 height 13
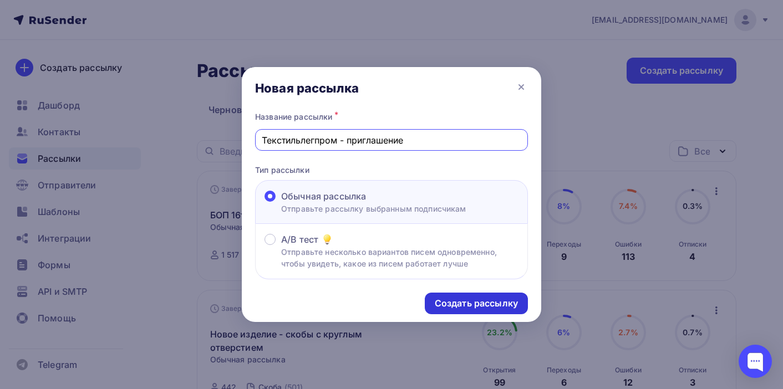
type input "Текстильлегпром - приглашение"
click at [486, 303] on div "Создать рассылку" at bounding box center [476, 303] width 83 height 13
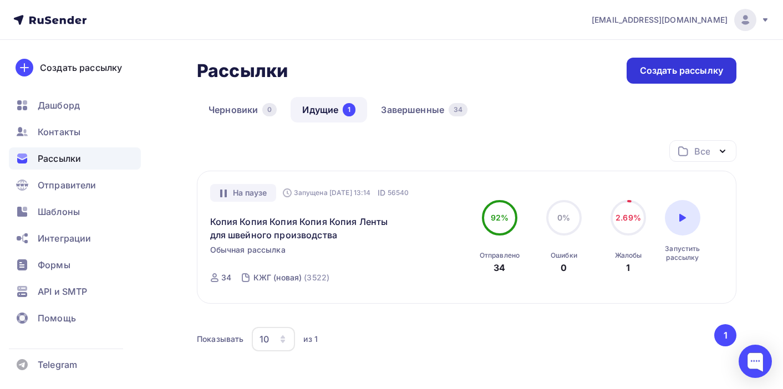
click at [688, 68] on div "Создать рассылку" at bounding box center [681, 70] width 83 height 13
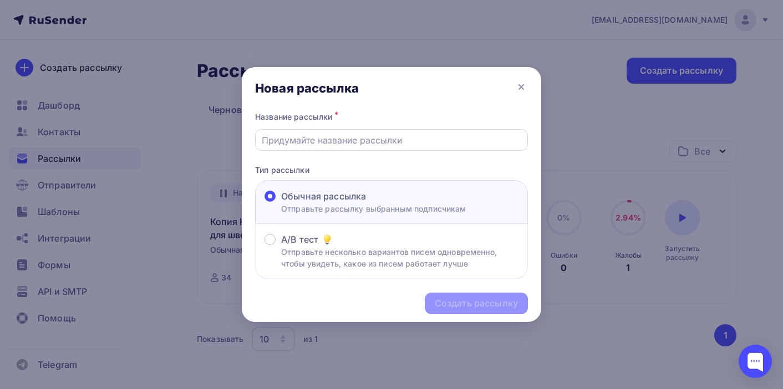
click at [454, 143] on input "text" at bounding box center [392, 140] width 260 height 13
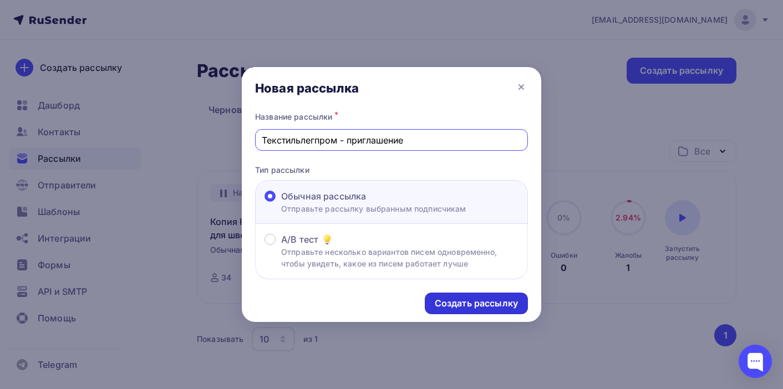
type input "Текстильлегпром - приглашение"
click at [492, 306] on div "Создать рассылку" at bounding box center [476, 303] width 83 height 13
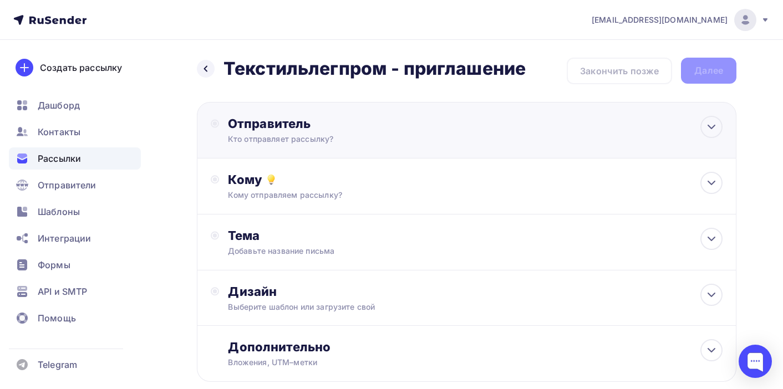
click at [464, 142] on div "Отправитель Кто отправляет рассылку? Email * aasuhoruk@yandex.ru info@zavod-tru…" at bounding box center [348, 130] width 240 height 29
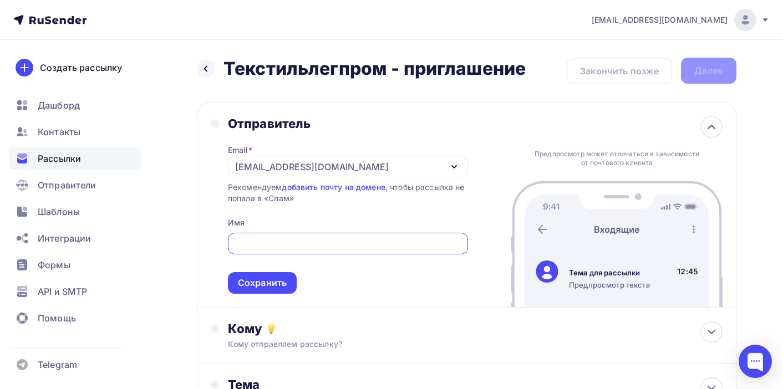
click at [459, 169] on icon "button" at bounding box center [454, 166] width 13 height 13
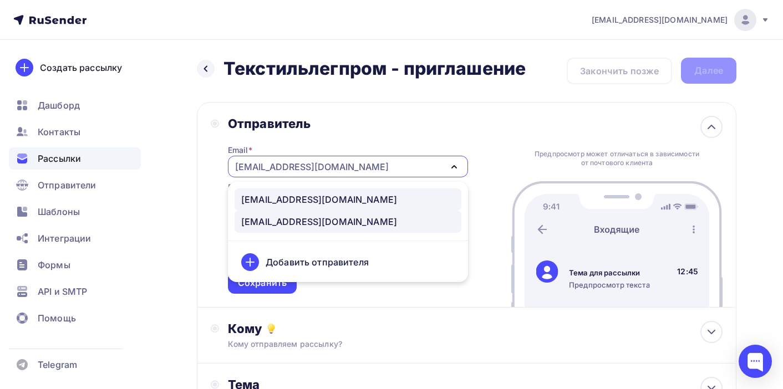
click at [399, 200] on div "info@zavod-trud.store" at bounding box center [348, 199] width 214 height 13
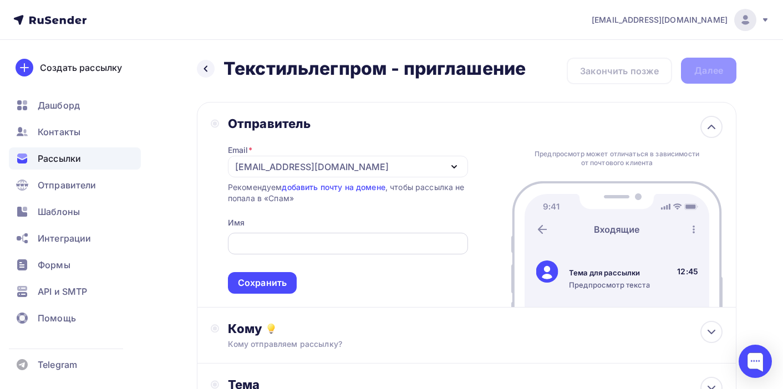
click at [330, 247] on input "text" at bounding box center [347, 243] width 227 height 13
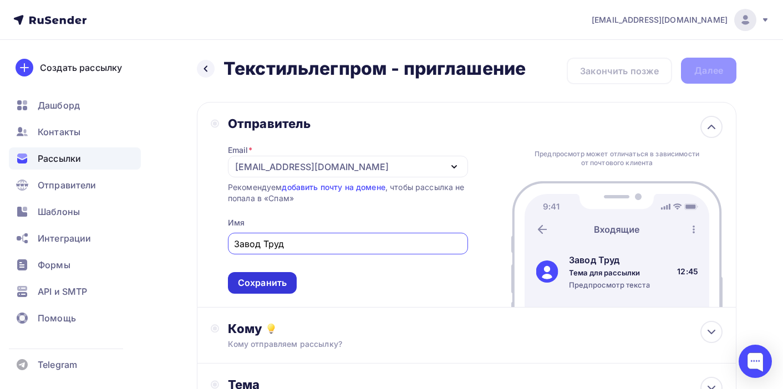
type input "Завод Труд"
click at [268, 281] on div "Сохранить" at bounding box center [262, 283] width 49 height 13
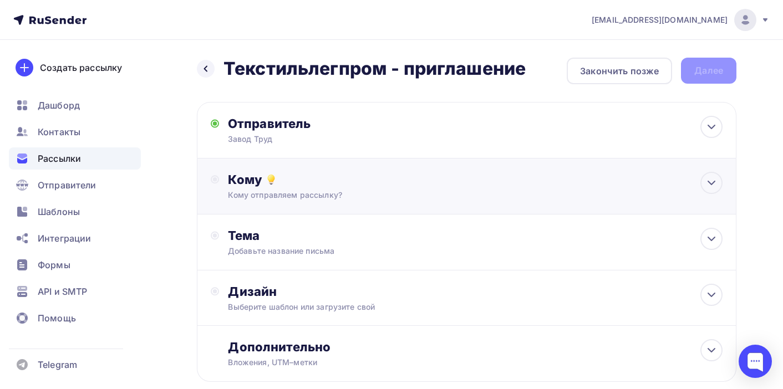
click at [346, 192] on div "Кому отправляем рассылку?" at bounding box center [450, 195] width 445 height 11
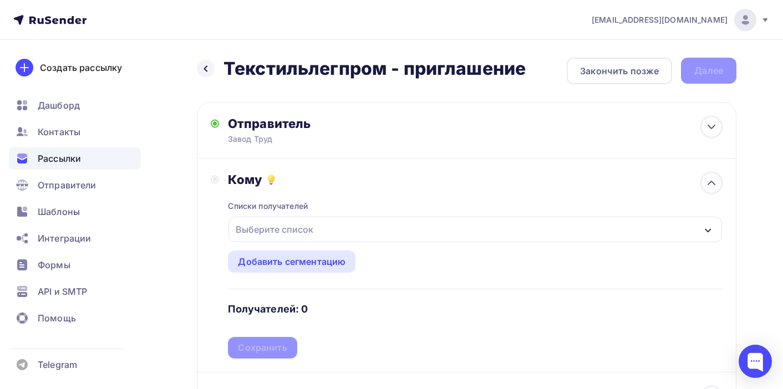
click at [353, 242] on div "Выберите список" at bounding box center [476, 230] width 494 height 26
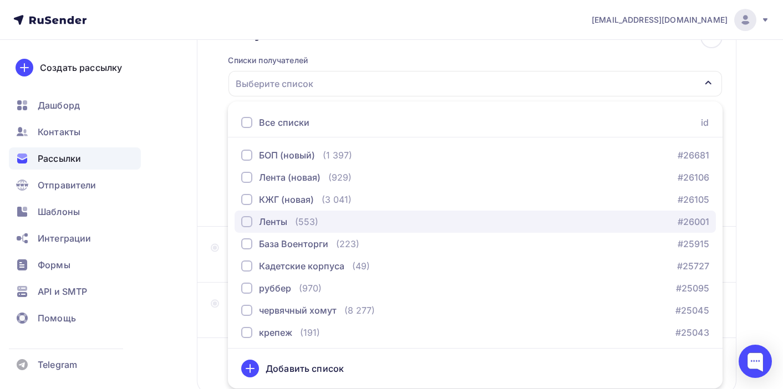
click at [247, 222] on div "button" at bounding box center [246, 221] width 11 height 11
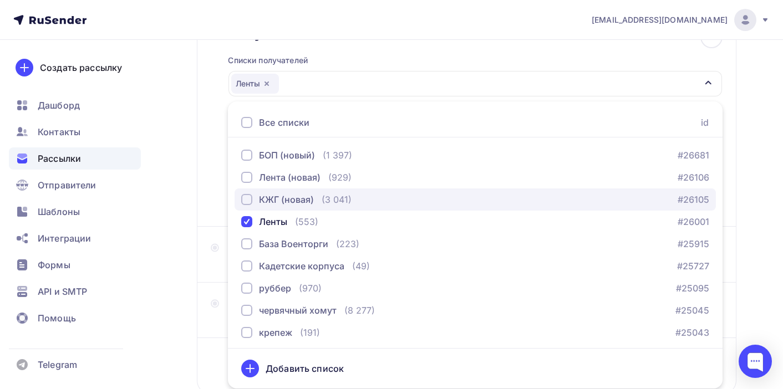
click at [243, 204] on div "button" at bounding box center [246, 199] width 11 height 11
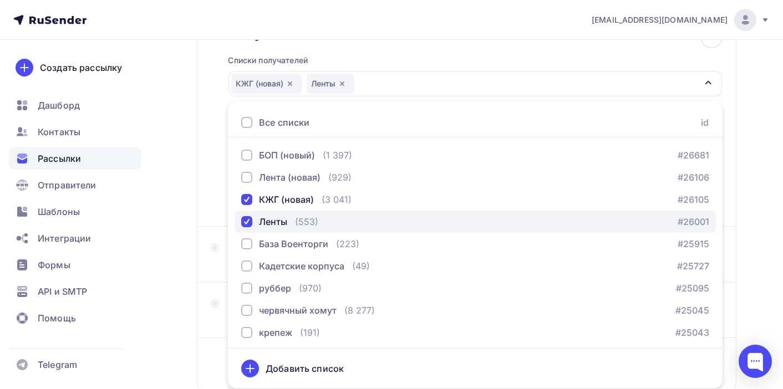
click at [246, 222] on div "button" at bounding box center [246, 221] width 11 height 11
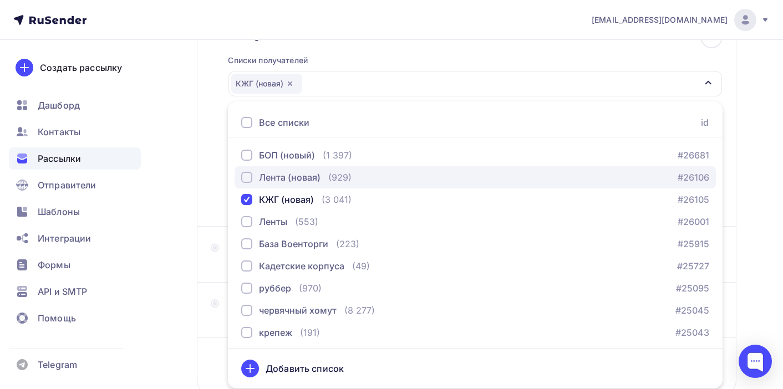
click at [248, 180] on div "button" at bounding box center [246, 177] width 11 height 11
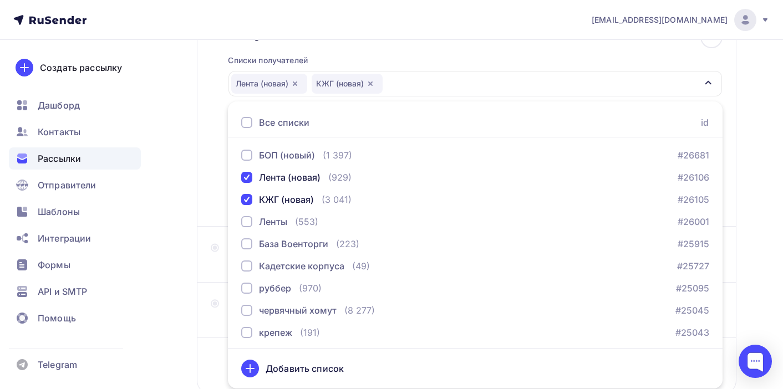
click at [215, 176] on div "Кому Списки получателей Лента (новая) КЖГ (новая) Все списки id БОП (новый) (1 …" at bounding box center [467, 119] width 512 height 187
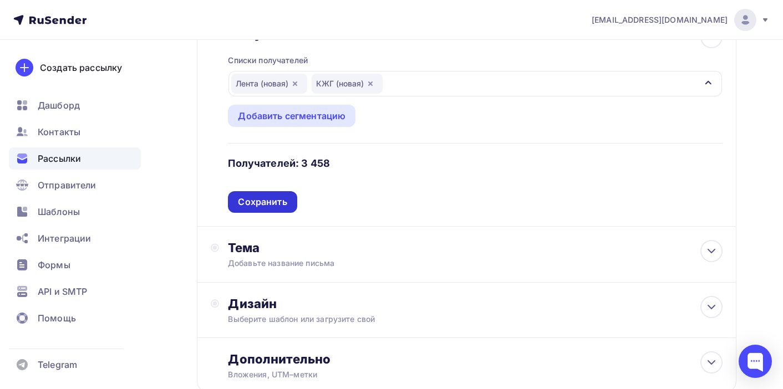
click at [272, 205] on div "Сохранить" at bounding box center [262, 202] width 49 height 13
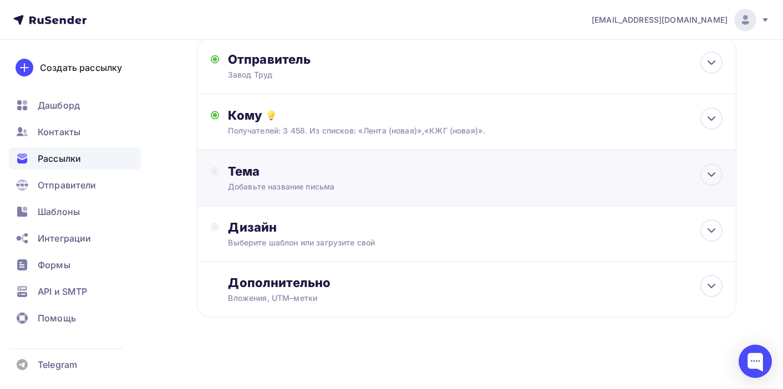
click at [344, 185] on div "Добавьте название письма" at bounding box center [326, 186] width 197 height 11
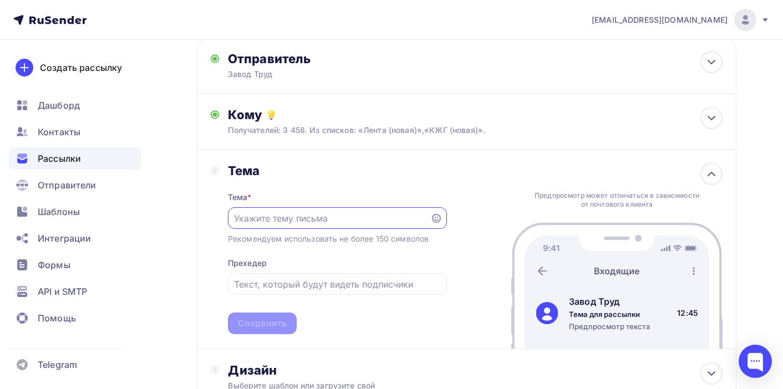
scroll to position [0, 0]
click at [344, 217] on input "text" at bounding box center [329, 218] width 190 height 13
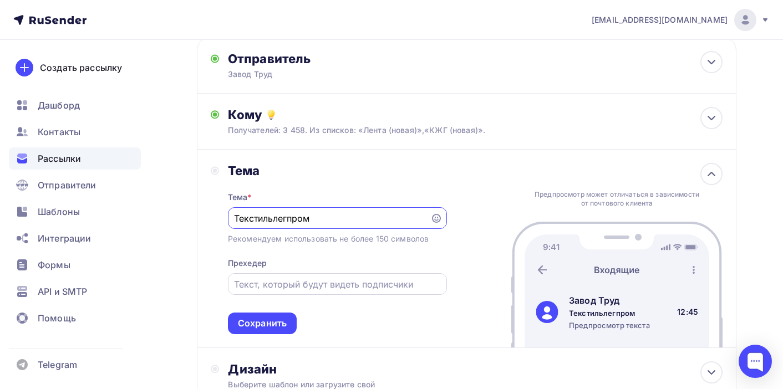
type input "Текстильлегпром"
click at [364, 285] on input "text" at bounding box center [337, 284] width 206 height 13
type input "Приглашаем посетить стенд завода"
click at [354, 220] on input "Текстильлегпром" at bounding box center [329, 218] width 190 height 13
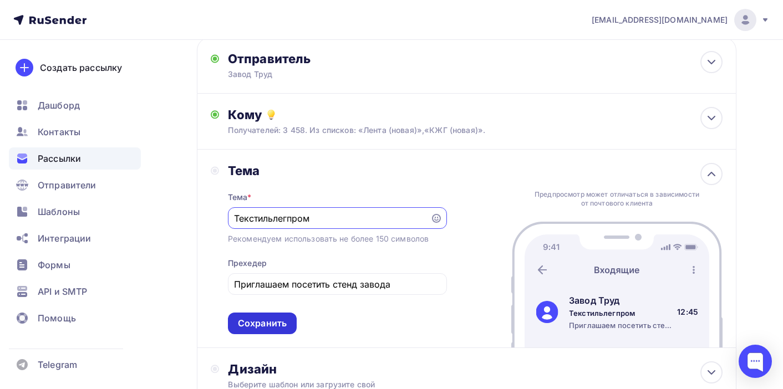
click at [261, 328] on div "Сохранить" at bounding box center [262, 323] width 49 height 13
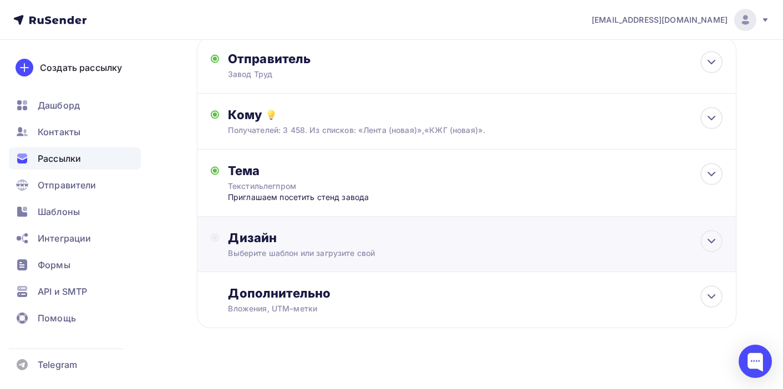
click at [340, 261] on div "Дизайн Выберите шаблон или загрузите свой" at bounding box center [467, 251] width 512 height 42
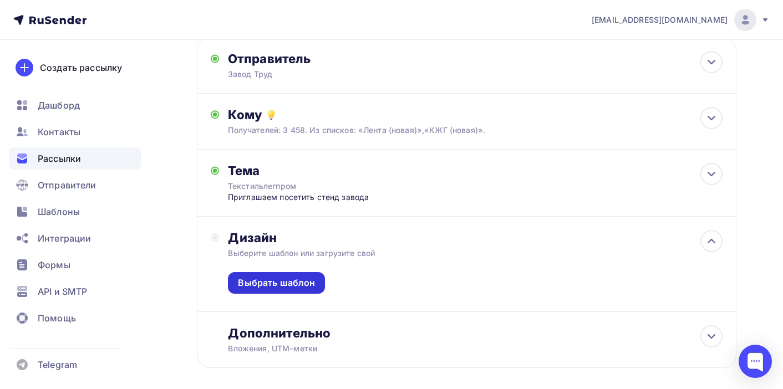
click at [291, 286] on div "Выбрать шаблон" at bounding box center [276, 283] width 77 height 13
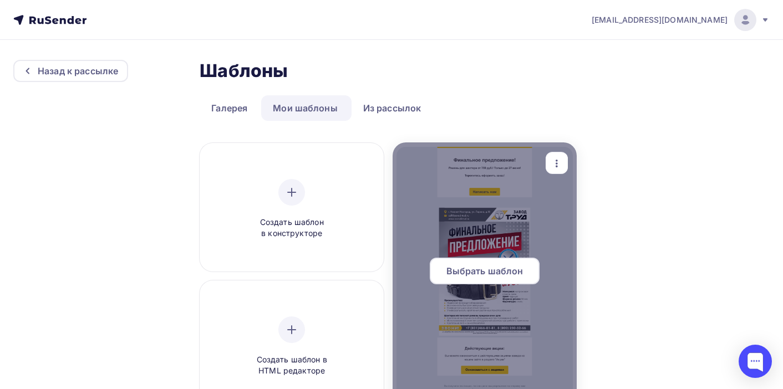
click at [506, 280] on div "Выбрать шаблон" at bounding box center [485, 271] width 110 height 27
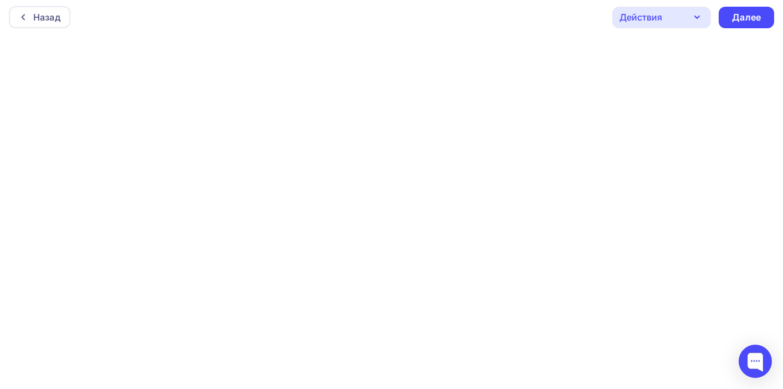
scroll to position [3, 0]
click at [747, 19] on div "Далее" at bounding box center [746, 17] width 29 height 13
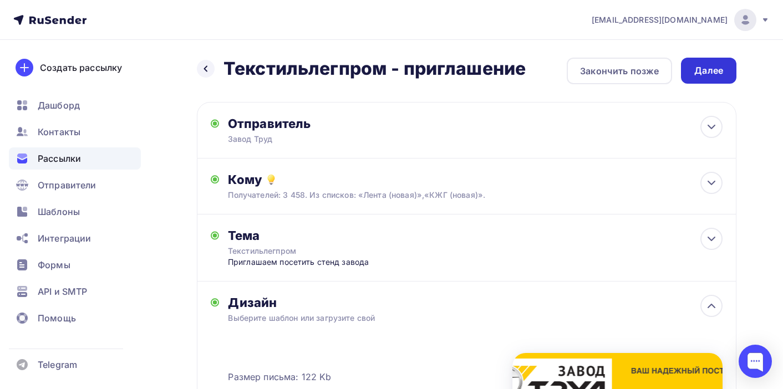
click at [712, 72] on div "Далее" at bounding box center [708, 70] width 29 height 13
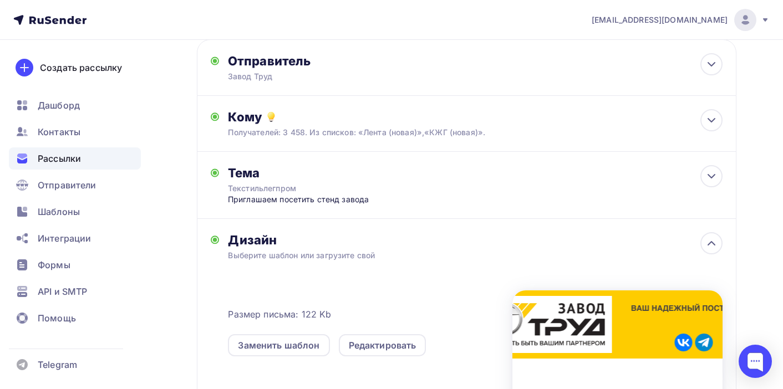
scroll to position [55, 0]
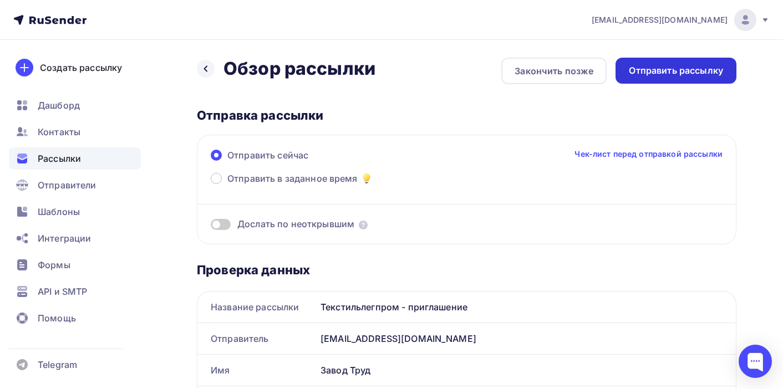
click at [708, 59] on div "Отправить рассылку" at bounding box center [676, 71] width 121 height 26
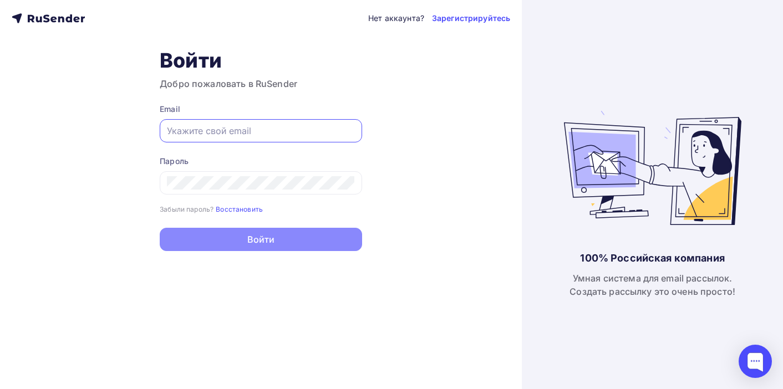
type input "[EMAIL_ADDRESS][DOMAIN_NAME]"
click at [261, 241] on button "Войти" at bounding box center [261, 239] width 202 height 23
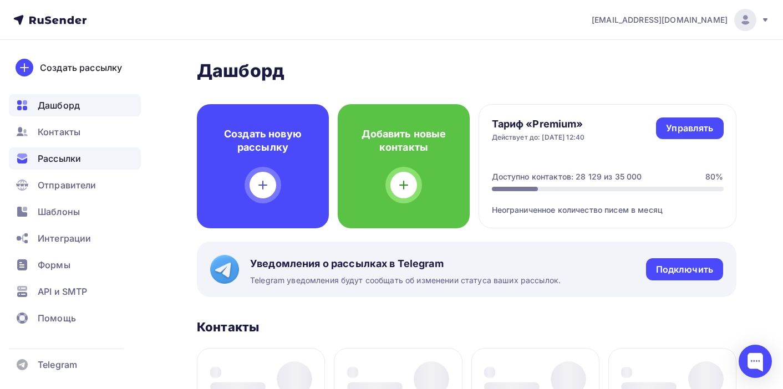
click at [63, 159] on span "Рассылки" at bounding box center [59, 158] width 43 height 13
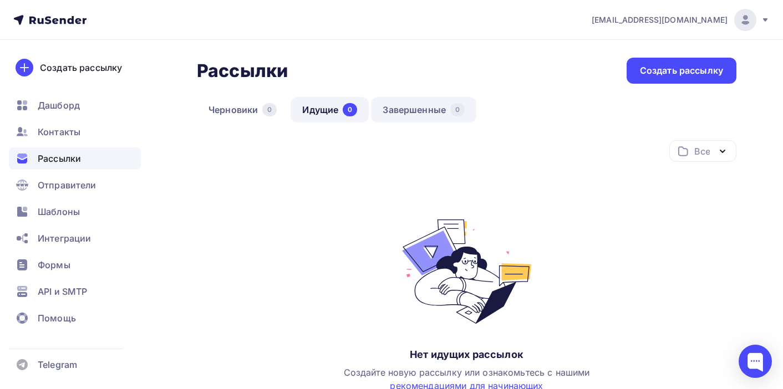
click at [433, 109] on link "Завершенные 0" at bounding box center [423, 110] width 105 height 26
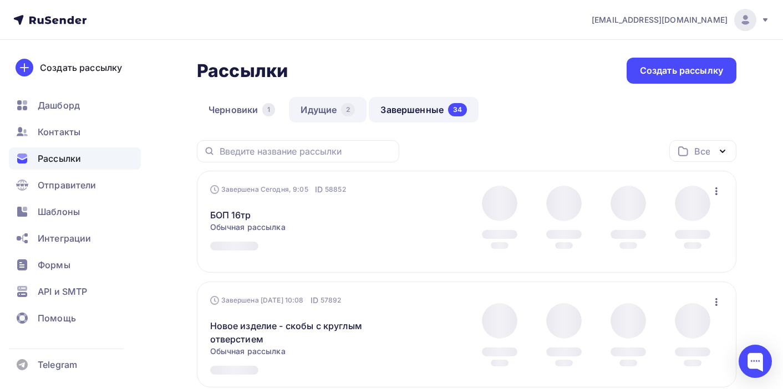
click at [316, 106] on link "Идущие 2" at bounding box center [328, 110] width 78 height 26
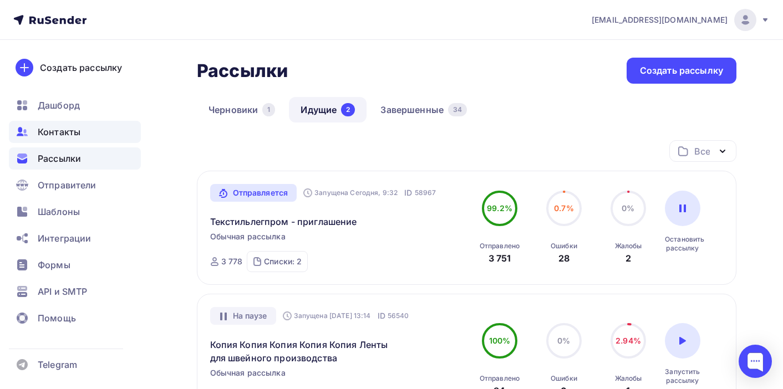
click at [65, 136] on span "Контакты" at bounding box center [59, 131] width 43 height 13
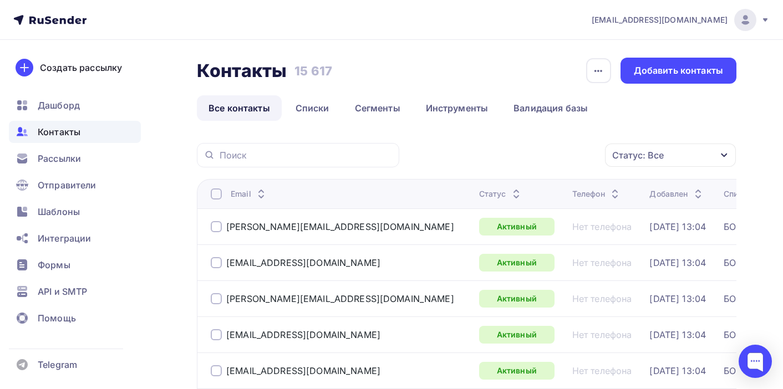
drag, startPoint x: 456, startPoint y: 195, endPoint x: 462, endPoint y: 197, distance: 6.0
click at [510, 195] on icon at bounding box center [516, 196] width 13 height 13
click at [0, 0] on div "Телефон" at bounding box center [0, 0] width 0 height 0
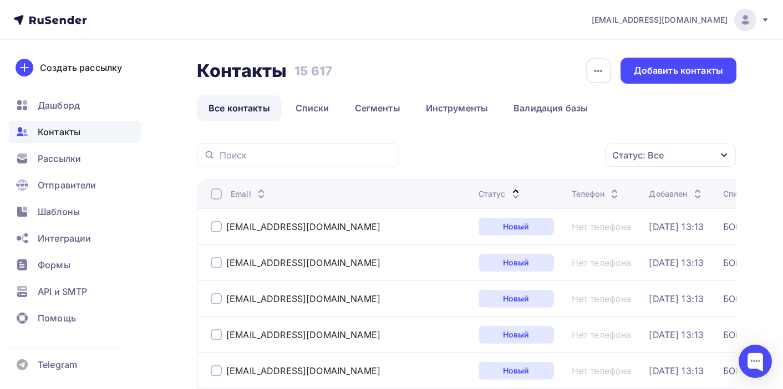
click at [509, 197] on icon at bounding box center [515, 196] width 13 height 13
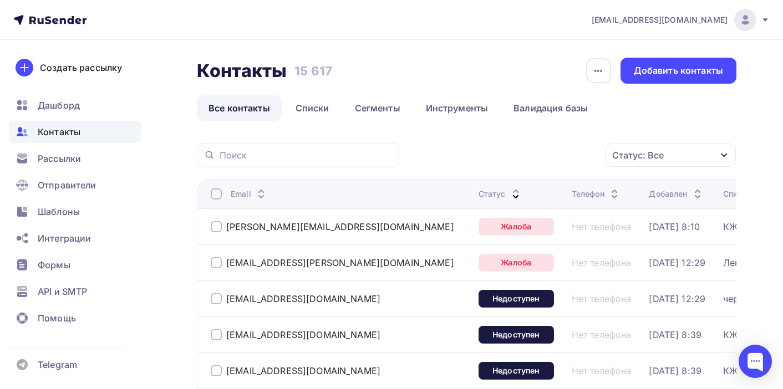
click at [216, 226] on div at bounding box center [216, 226] width 11 height 11
click at [216, 265] on div at bounding box center [216, 262] width 11 height 11
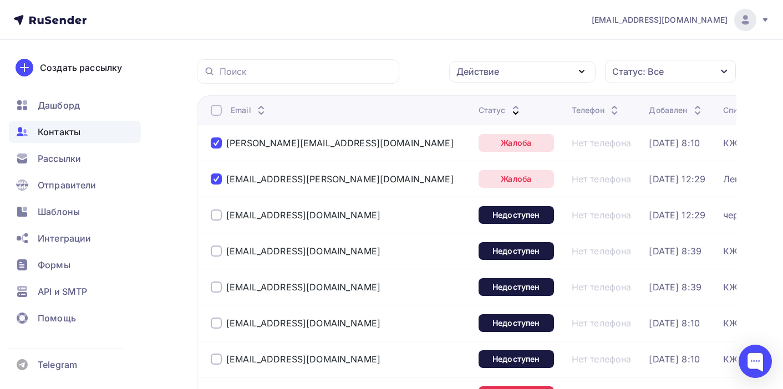
scroll to position [93, 0]
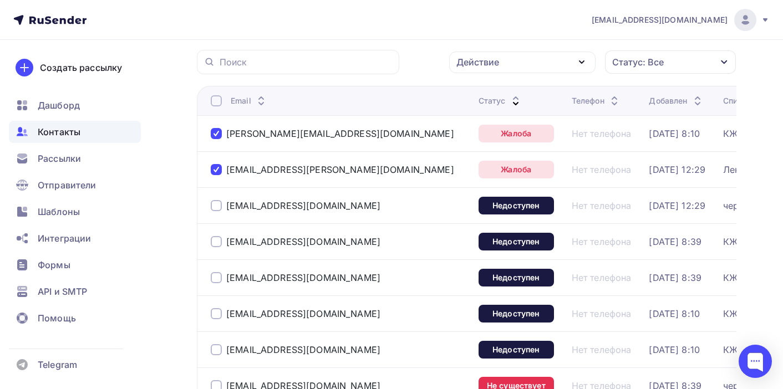
click at [216, 207] on div at bounding box center [216, 205] width 11 height 11
click at [216, 244] on div at bounding box center [216, 241] width 11 height 11
click at [219, 276] on div at bounding box center [216, 277] width 11 height 11
click at [219, 314] on div at bounding box center [216, 313] width 11 height 11
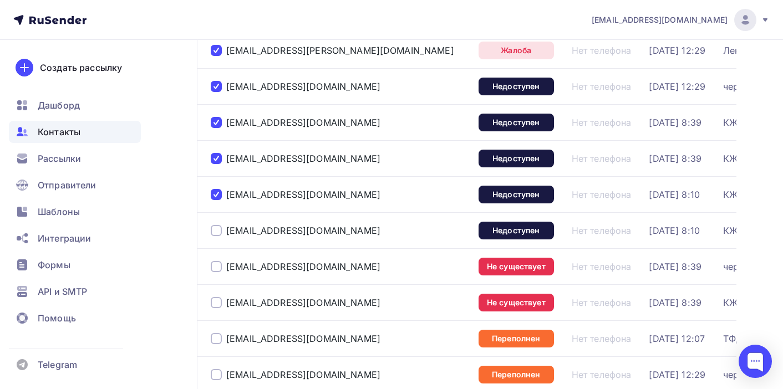
scroll to position [216, 0]
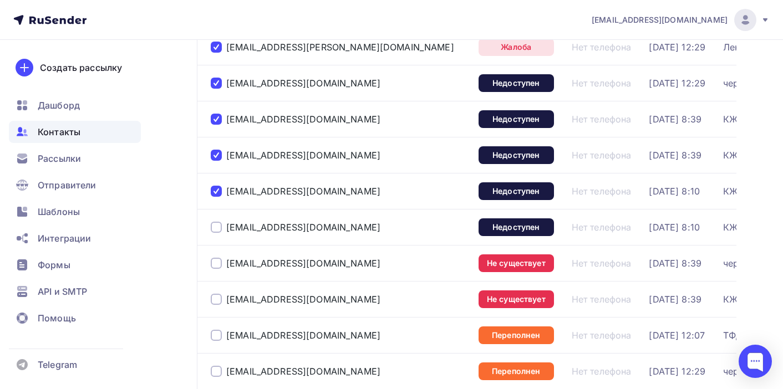
click at [219, 231] on div at bounding box center [216, 227] width 11 height 11
click at [215, 267] on div at bounding box center [216, 263] width 11 height 11
click at [218, 302] on div at bounding box center [216, 299] width 11 height 11
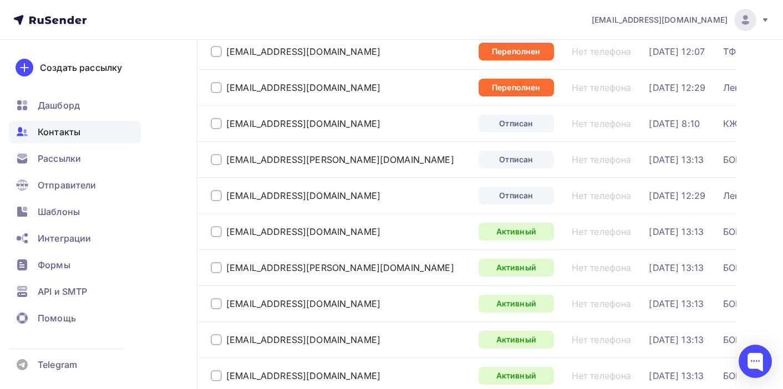
scroll to position [1440, 0]
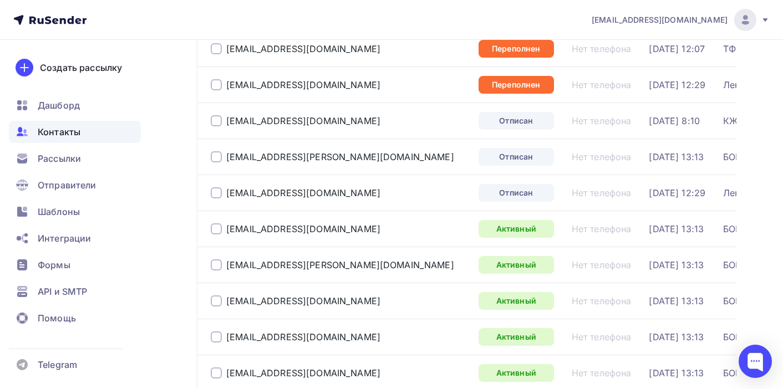
click at [218, 122] on div at bounding box center [216, 120] width 11 height 11
click at [216, 158] on div at bounding box center [216, 156] width 11 height 11
click at [216, 194] on div at bounding box center [216, 192] width 11 height 11
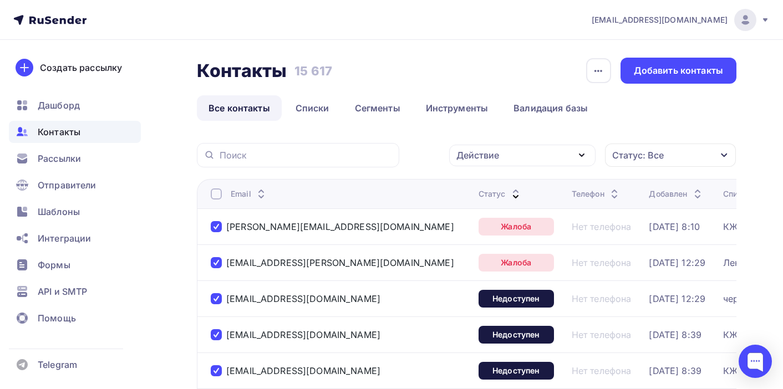
scroll to position [0, 0]
click at [560, 151] on div "Действие" at bounding box center [522, 156] width 146 height 22
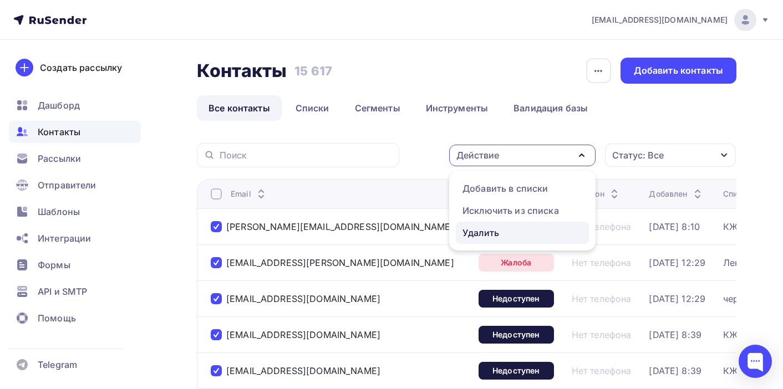
click at [515, 232] on div "Удалить" at bounding box center [523, 232] width 120 height 13
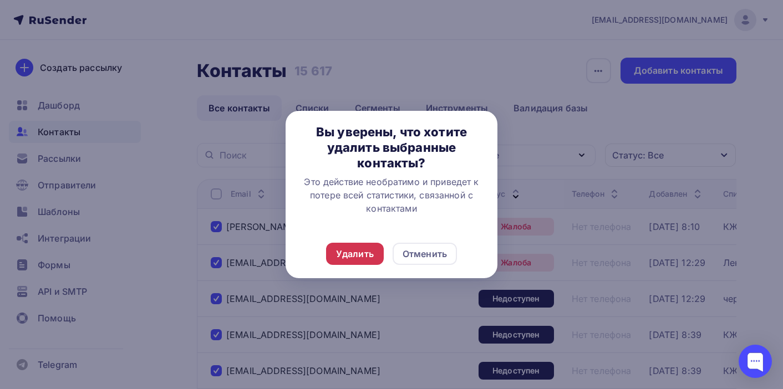
click at [369, 250] on div "Удалить" at bounding box center [355, 253] width 38 height 13
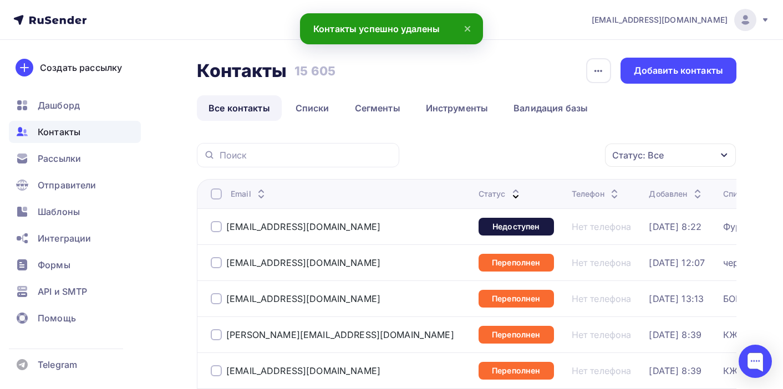
click at [218, 230] on div at bounding box center [216, 226] width 11 height 11
click at [493, 158] on div "Действие" at bounding box center [477, 155] width 43 height 13
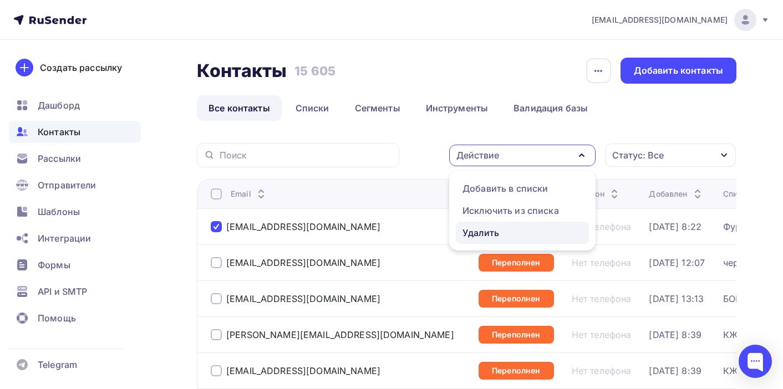
click at [505, 232] on div "Удалить" at bounding box center [523, 232] width 120 height 13
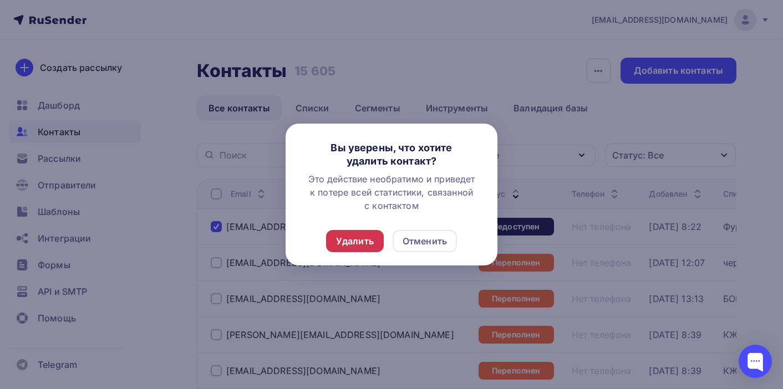
click at [358, 242] on div "Удалить" at bounding box center [355, 241] width 38 height 13
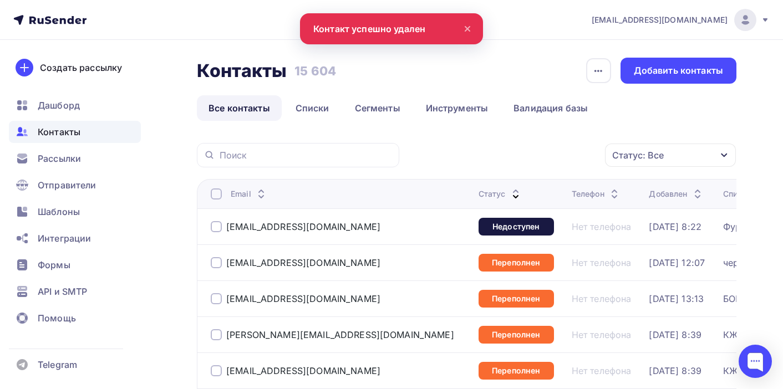
click at [217, 227] on div at bounding box center [216, 226] width 11 height 11
click at [537, 154] on div "Действие" at bounding box center [522, 156] width 146 height 22
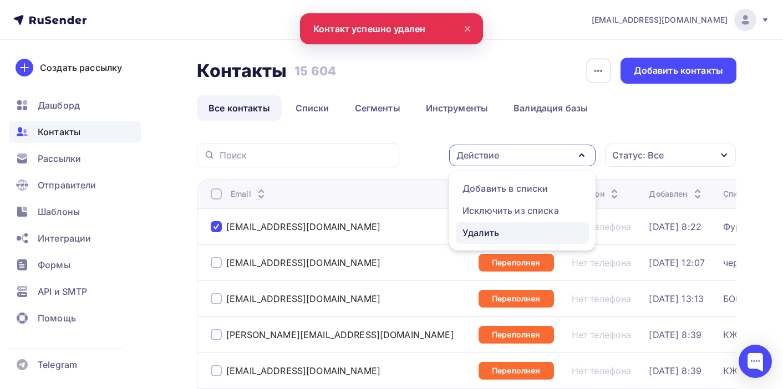
click at [524, 231] on div "Удалить" at bounding box center [523, 232] width 120 height 13
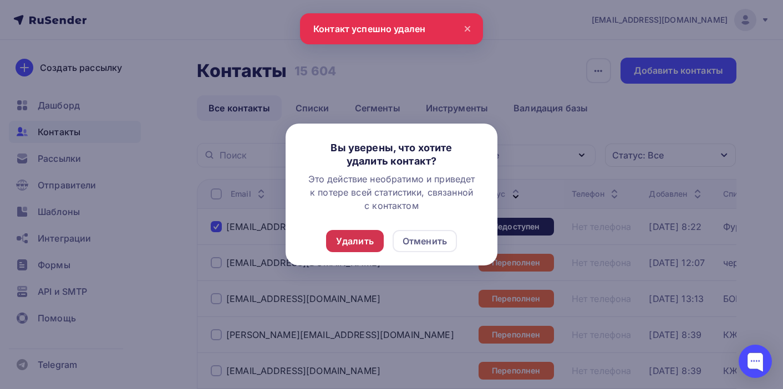
click at [344, 242] on div "Удалить" at bounding box center [355, 241] width 38 height 13
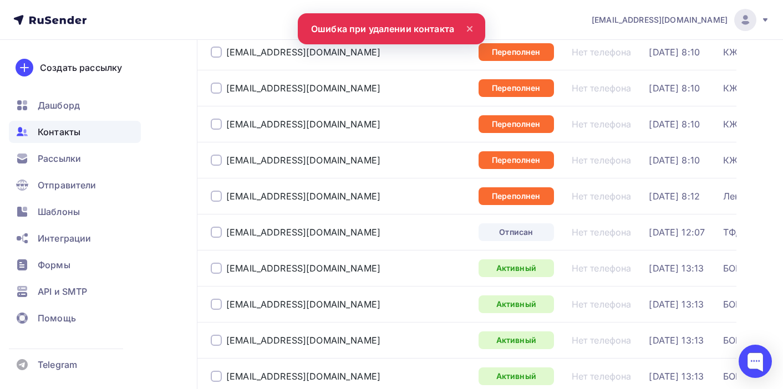
scroll to position [1009, 0]
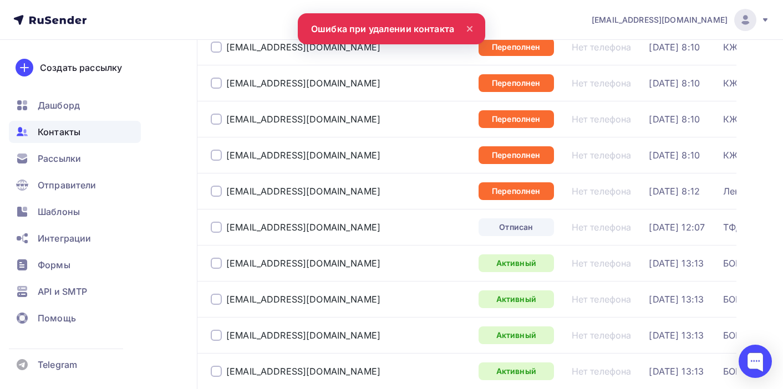
click at [213, 230] on div at bounding box center [216, 227] width 11 height 11
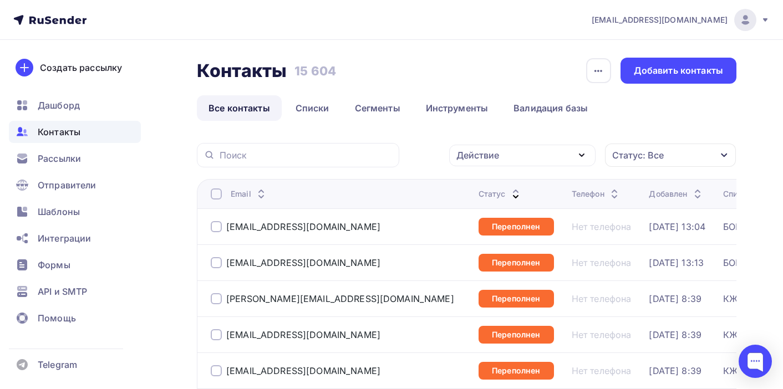
scroll to position [0, 0]
click at [525, 160] on div "Действие" at bounding box center [522, 156] width 146 height 22
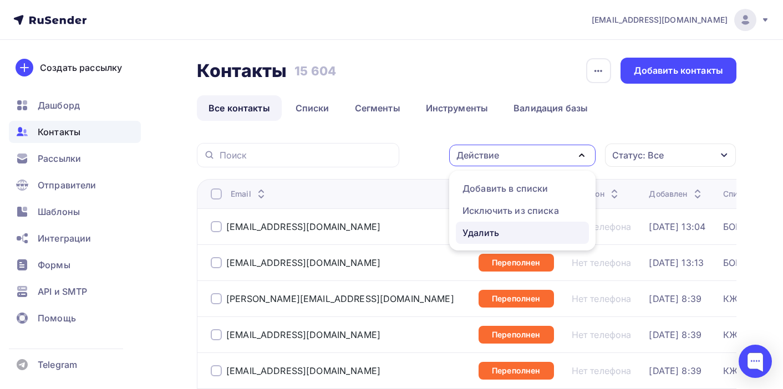
click at [510, 238] on div "Удалить" at bounding box center [523, 232] width 120 height 13
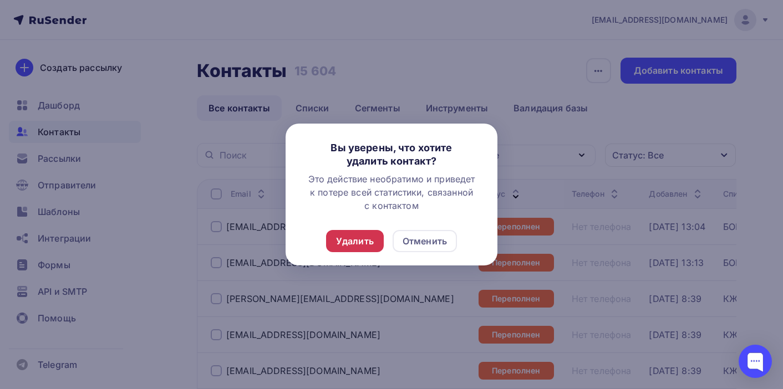
click at [362, 244] on div "Удалить" at bounding box center [355, 241] width 38 height 13
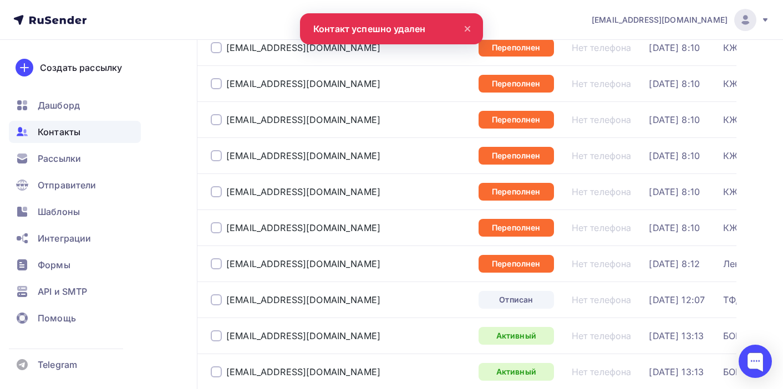
scroll to position [956, 0]
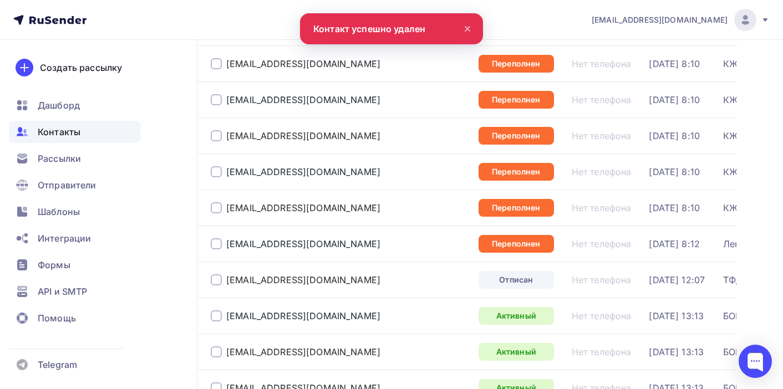
click at [216, 283] on div at bounding box center [216, 280] width 11 height 11
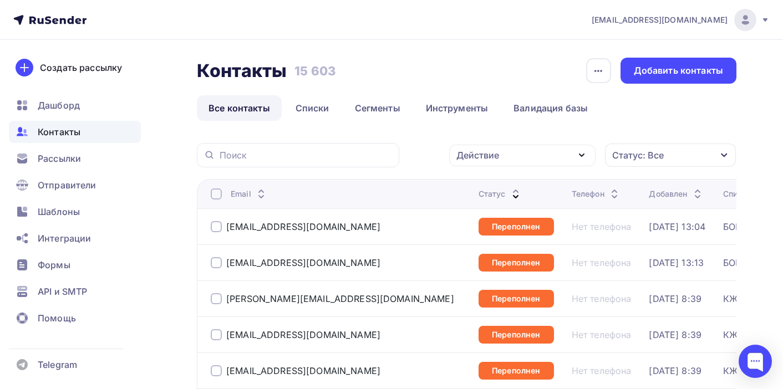
scroll to position [0, 0]
click at [499, 151] on div "Действие" at bounding box center [477, 155] width 43 height 13
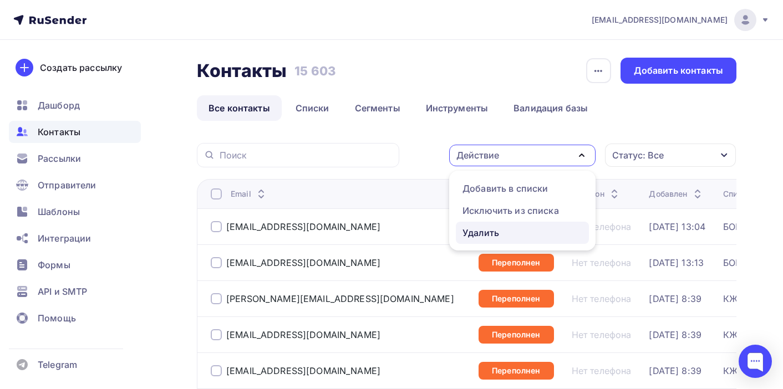
click at [489, 235] on div "Удалить" at bounding box center [481, 232] width 37 height 13
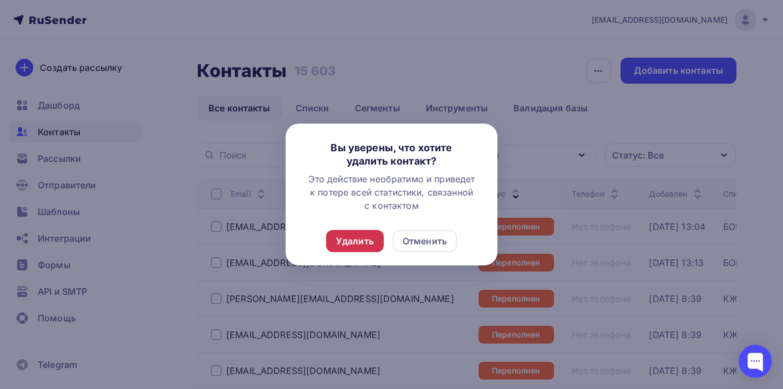
click at [364, 244] on div "Удалить" at bounding box center [355, 241] width 38 height 13
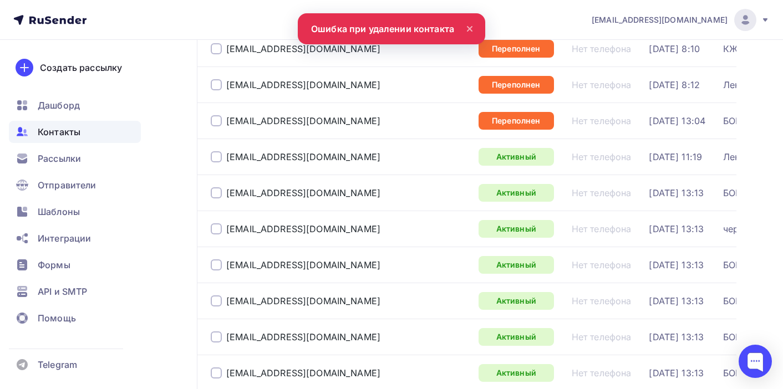
scroll to position [1106, 0]
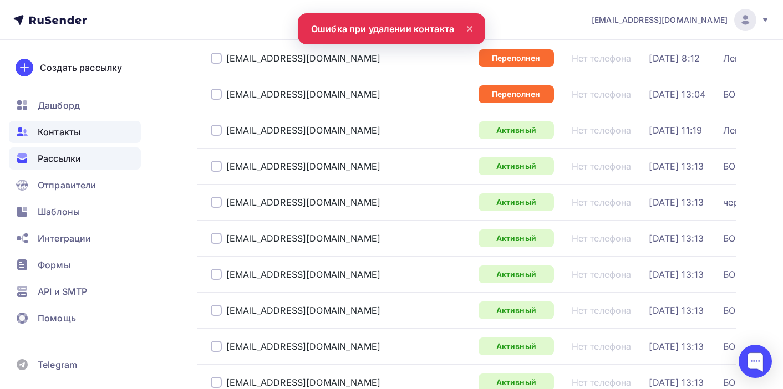
click at [74, 159] on span "Рассылки" at bounding box center [59, 158] width 43 height 13
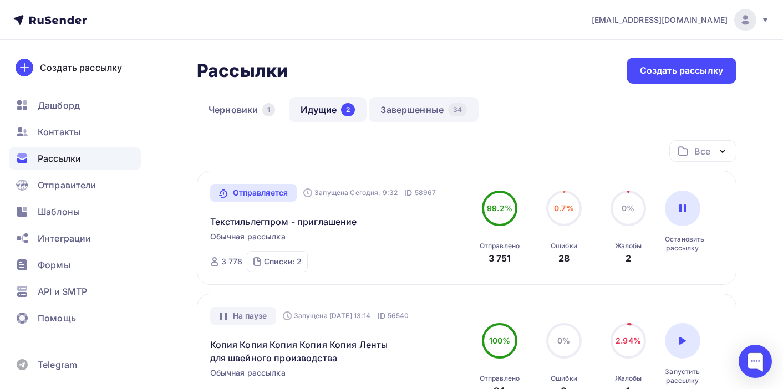
click at [420, 111] on link "Завершенные 34" at bounding box center [424, 110] width 110 height 26
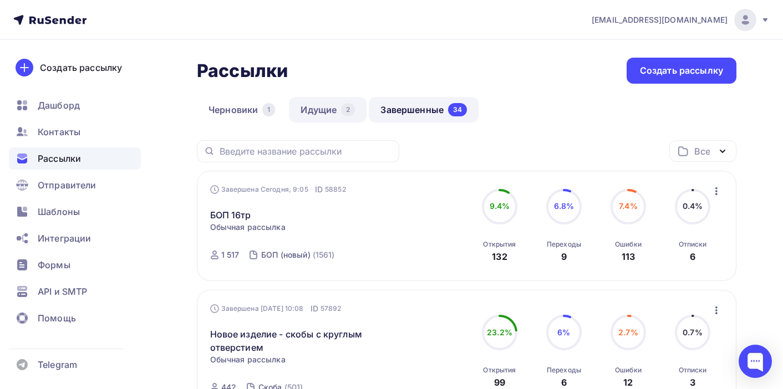
click at [324, 111] on link "Идущие 2" at bounding box center [328, 110] width 78 height 26
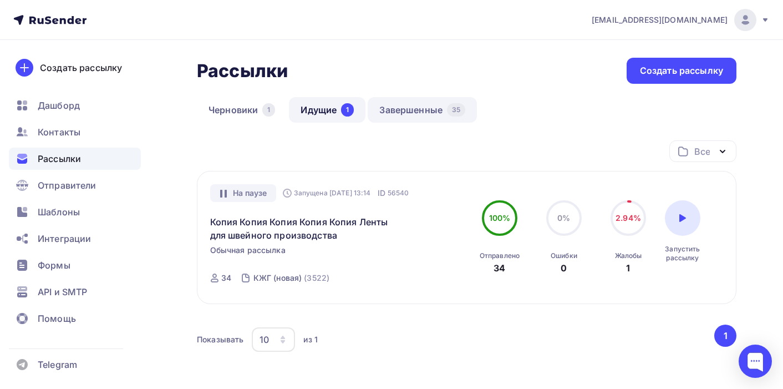
click at [414, 112] on link "Завершенные 35" at bounding box center [422, 110] width 109 height 26
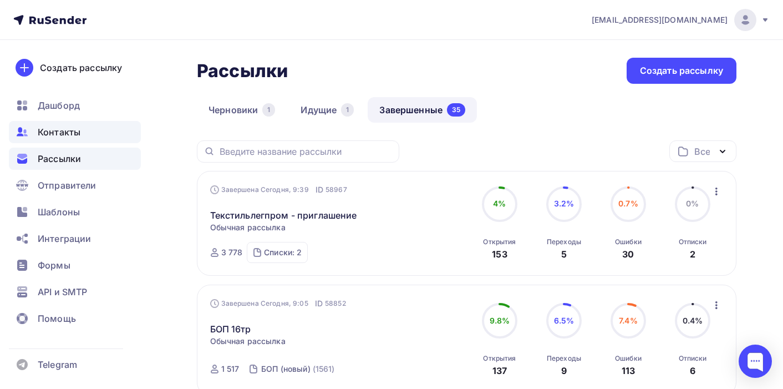
click at [75, 137] on span "Контакты" at bounding box center [59, 131] width 43 height 13
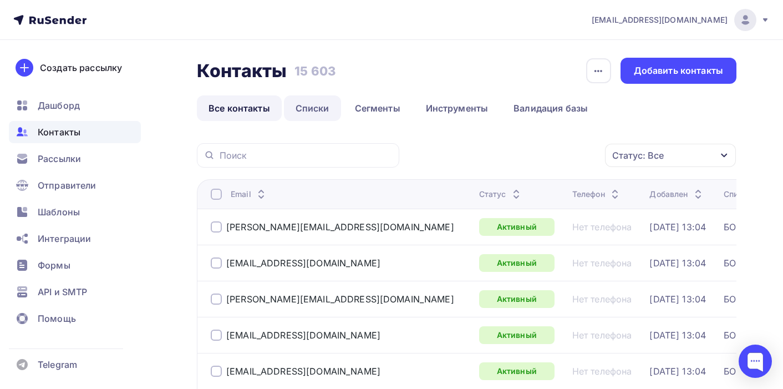
click at [310, 109] on link "Списки" at bounding box center [312, 108] width 57 height 26
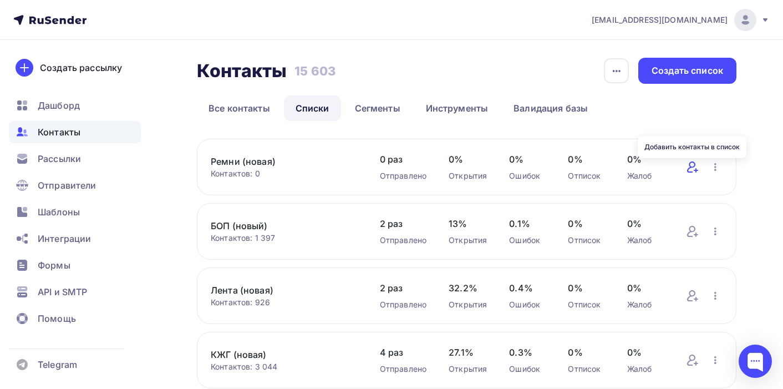
click at [691, 170] on icon at bounding box center [692, 166] width 13 height 13
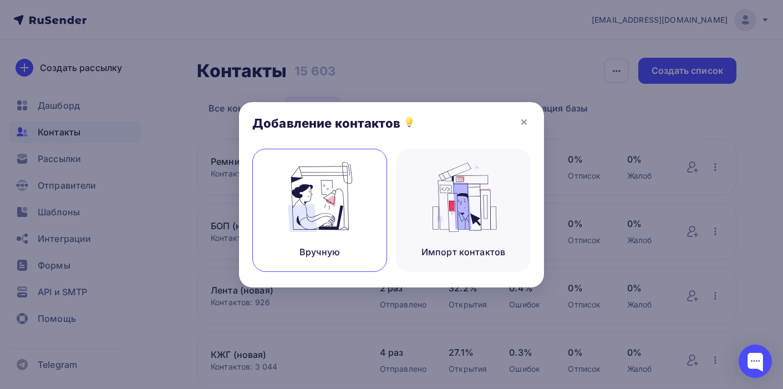
click at [298, 224] on img at bounding box center [320, 197] width 74 height 70
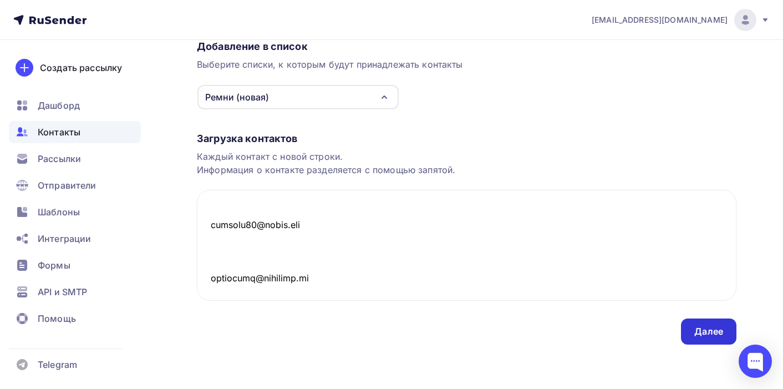
scroll to position [99, 0]
type textarea "[EMAIL_ADDRESS][DOMAIN_NAME] [EMAIL_ADDRESS][DOMAIN_NAME] [EMAIL_ADDRESS][DOMAI…"
click at [692, 334] on div "Далее" at bounding box center [708, 331] width 55 height 26
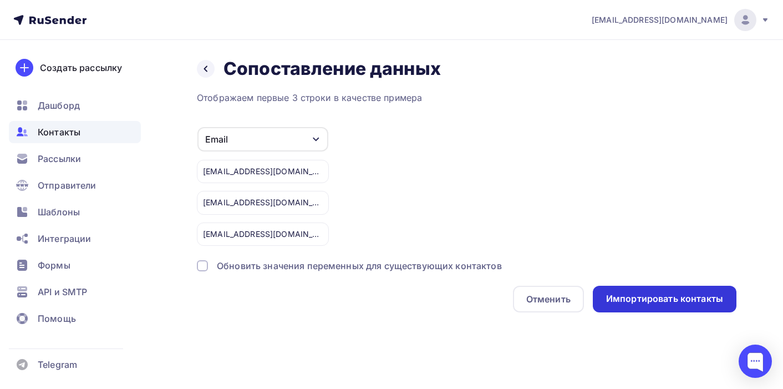
click at [690, 304] on div "Импортировать контакты" at bounding box center [664, 298] width 117 height 13
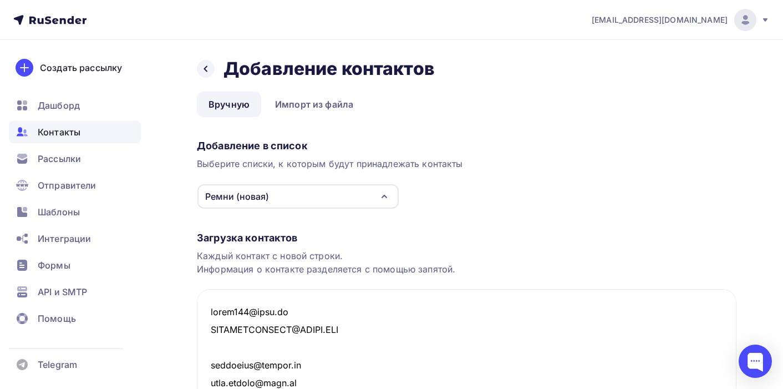
scroll to position [168230, 0]
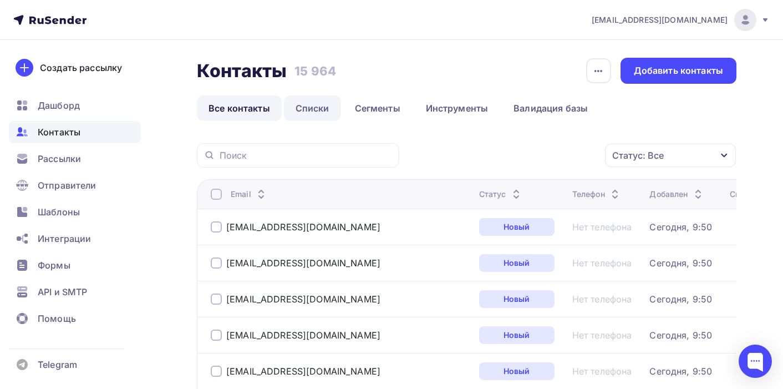
click at [308, 112] on link "Списки" at bounding box center [312, 108] width 57 height 26
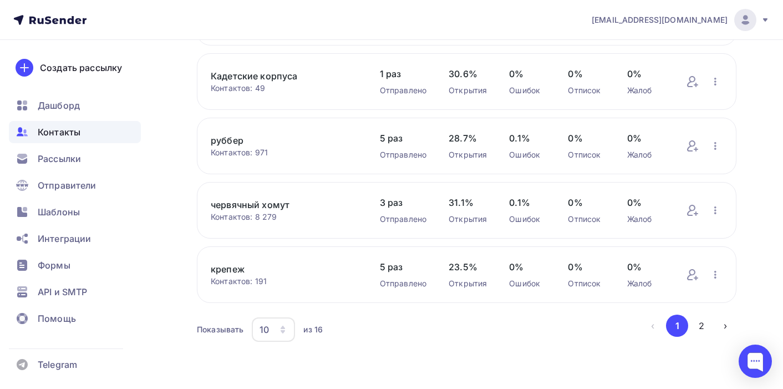
scroll to position [477, 0]
click at [282, 334] on div "button" at bounding box center [282, 329] width 9 height 9
click at [303, 294] on div "100" at bounding box center [318, 300] width 106 height 13
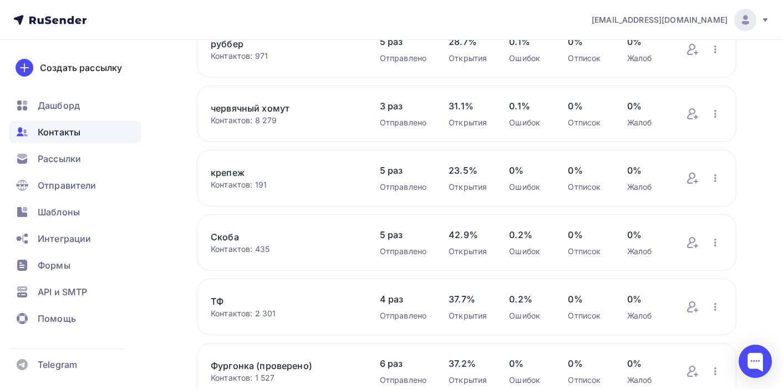
scroll to position [572, 0]
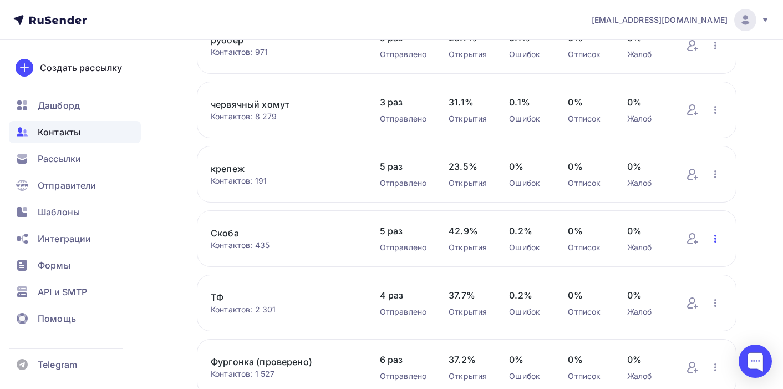
click at [716, 243] on icon "button" at bounding box center [715, 238] width 13 height 13
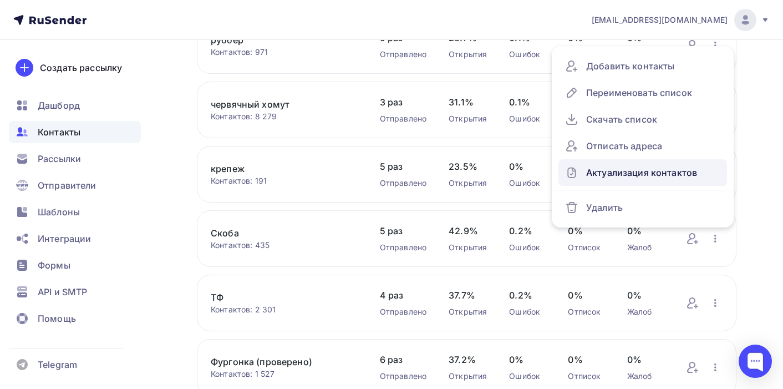
click at [681, 181] on div "Актуализация контактов" at bounding box center [642, 173] width 155 height 18
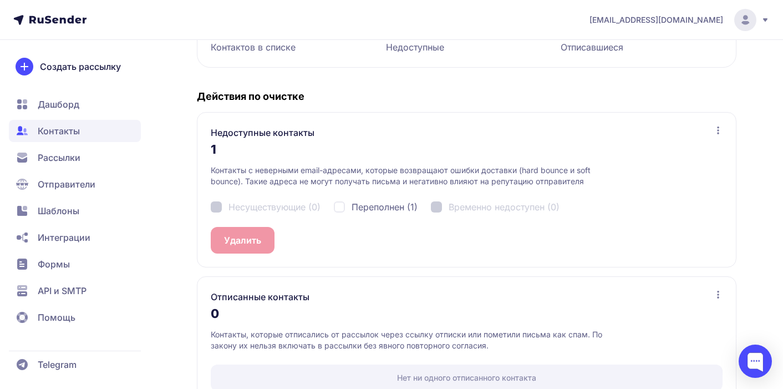
scroll to position [189, 0]
click at [343, 207] on div "Переполнен (1)" at bounding box center [376, 206] width 84 height 13
checkbox input "true"
click at [256, 240] on button "Удалить 1" at bounding box center [245, 239] width 68 height 27
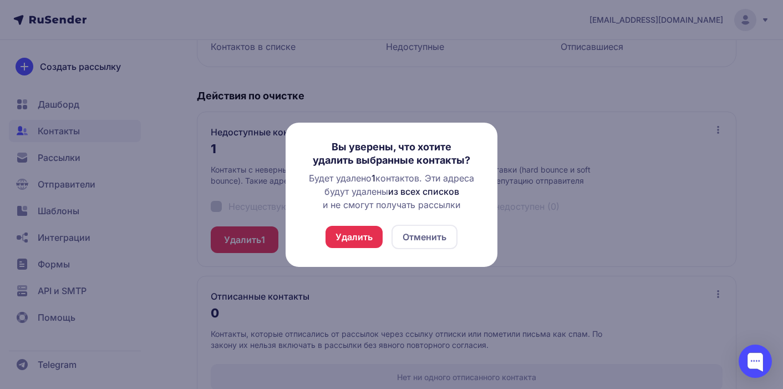
click at [356, 235] on button "Удалить" at bounding box center [354, 237] width 57 height 22
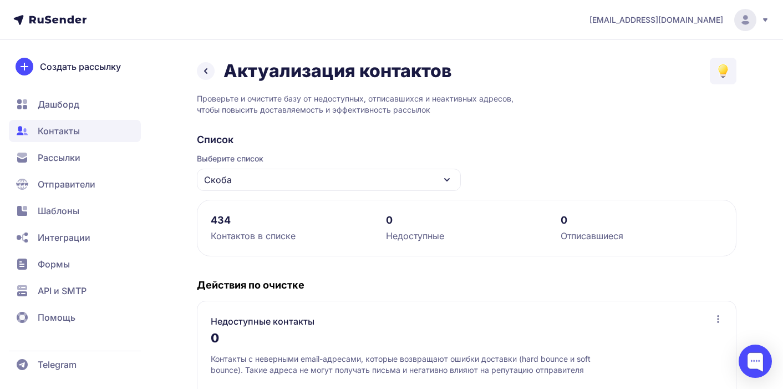
scroll to position [0, 0]
click at [204, 72] on icon at bounding box center [205, 70] width 13 height 13
